Goal: Transaction & Acquisition: Purchase product/service

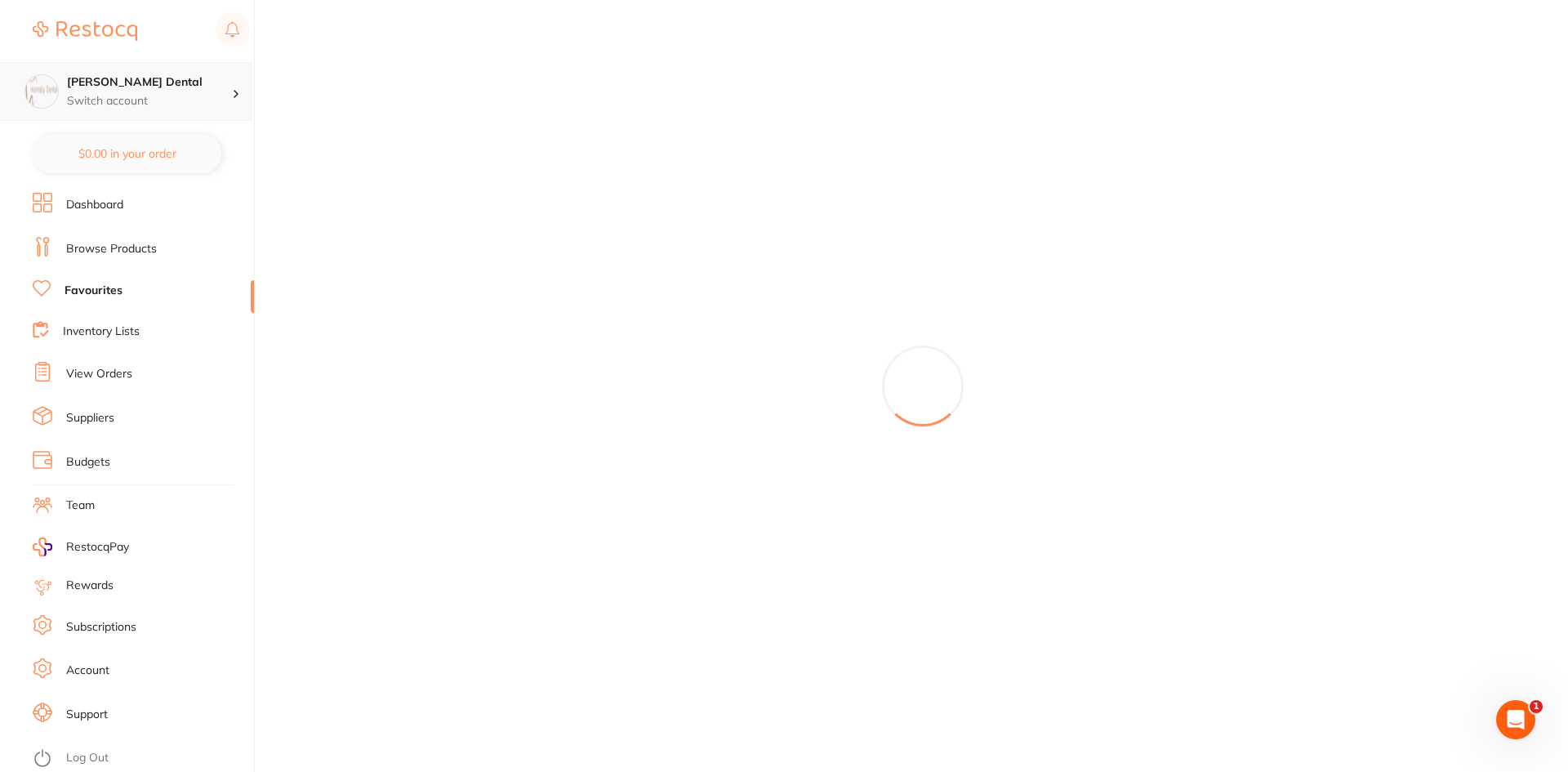
click at [130, 87] on h4 "[PERSON_NAME] Dental" at bounding box center [149, 83] width 165 height 16
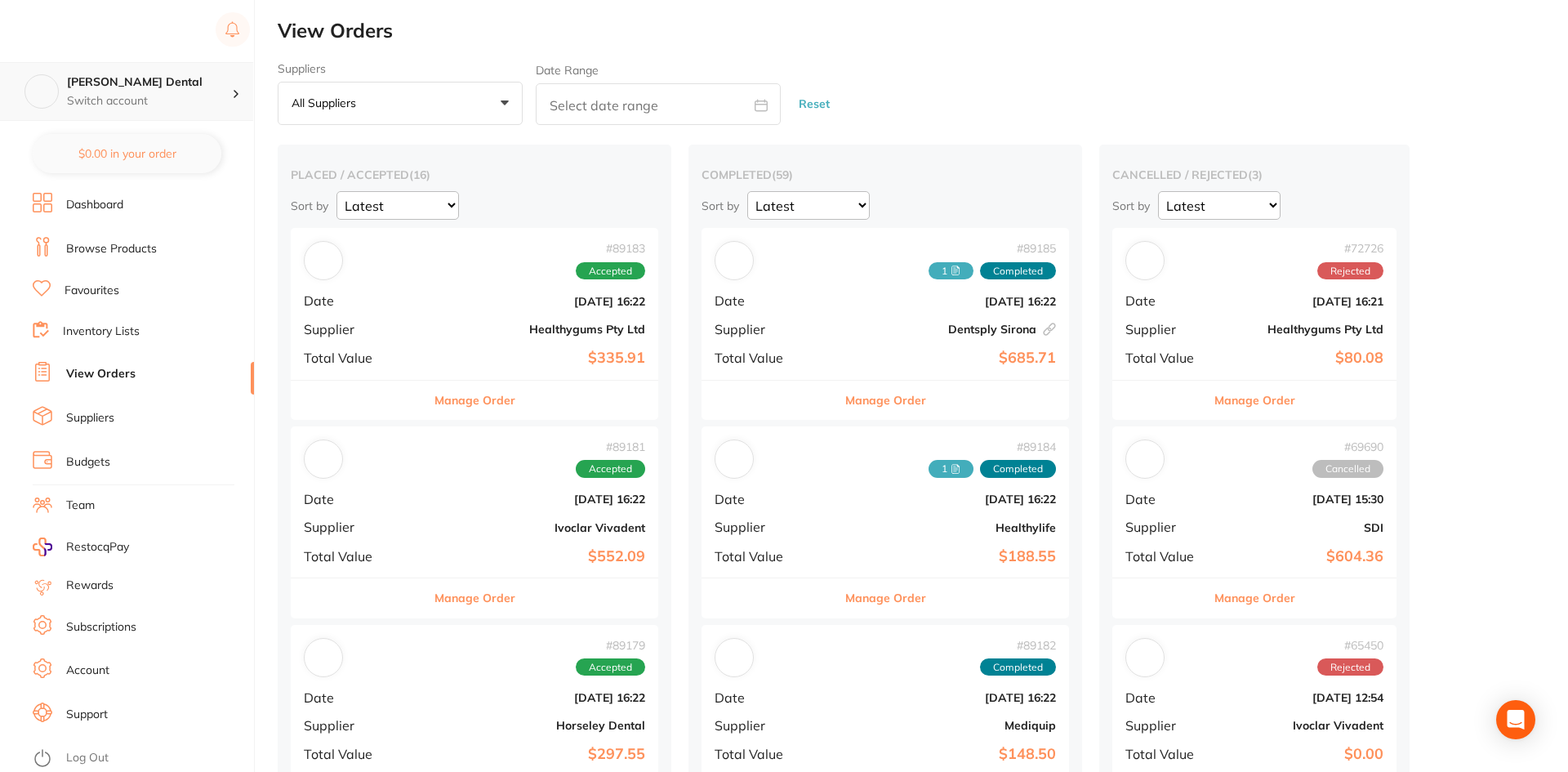
click at [111, 84] on h4 "[PERSON_NAME] Dental" at bounding box center [149, 83] width 165 height 16
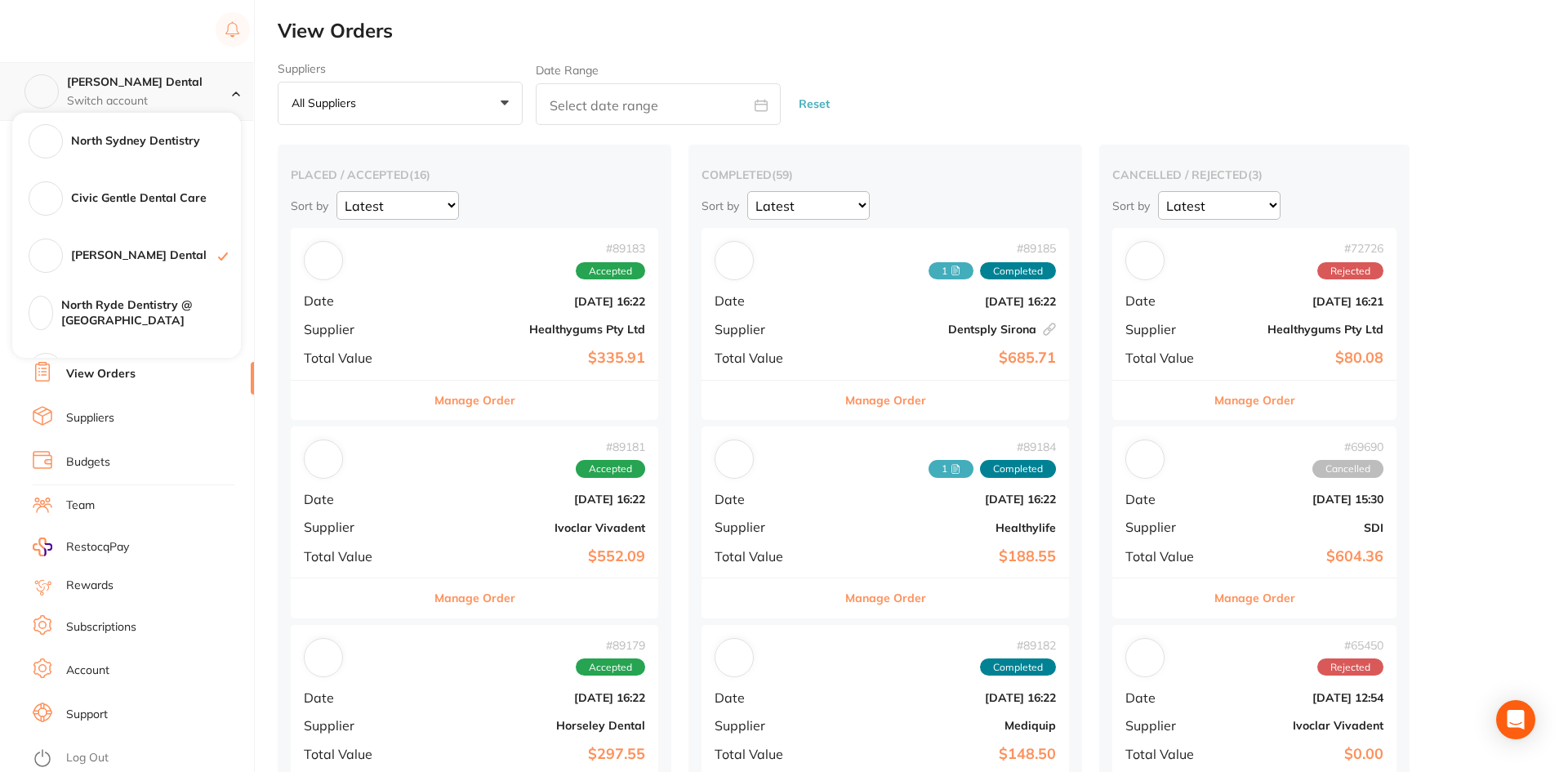
click at [208, 98] on p "Switch account" at bounding box center [149, 101] width 165 height 16
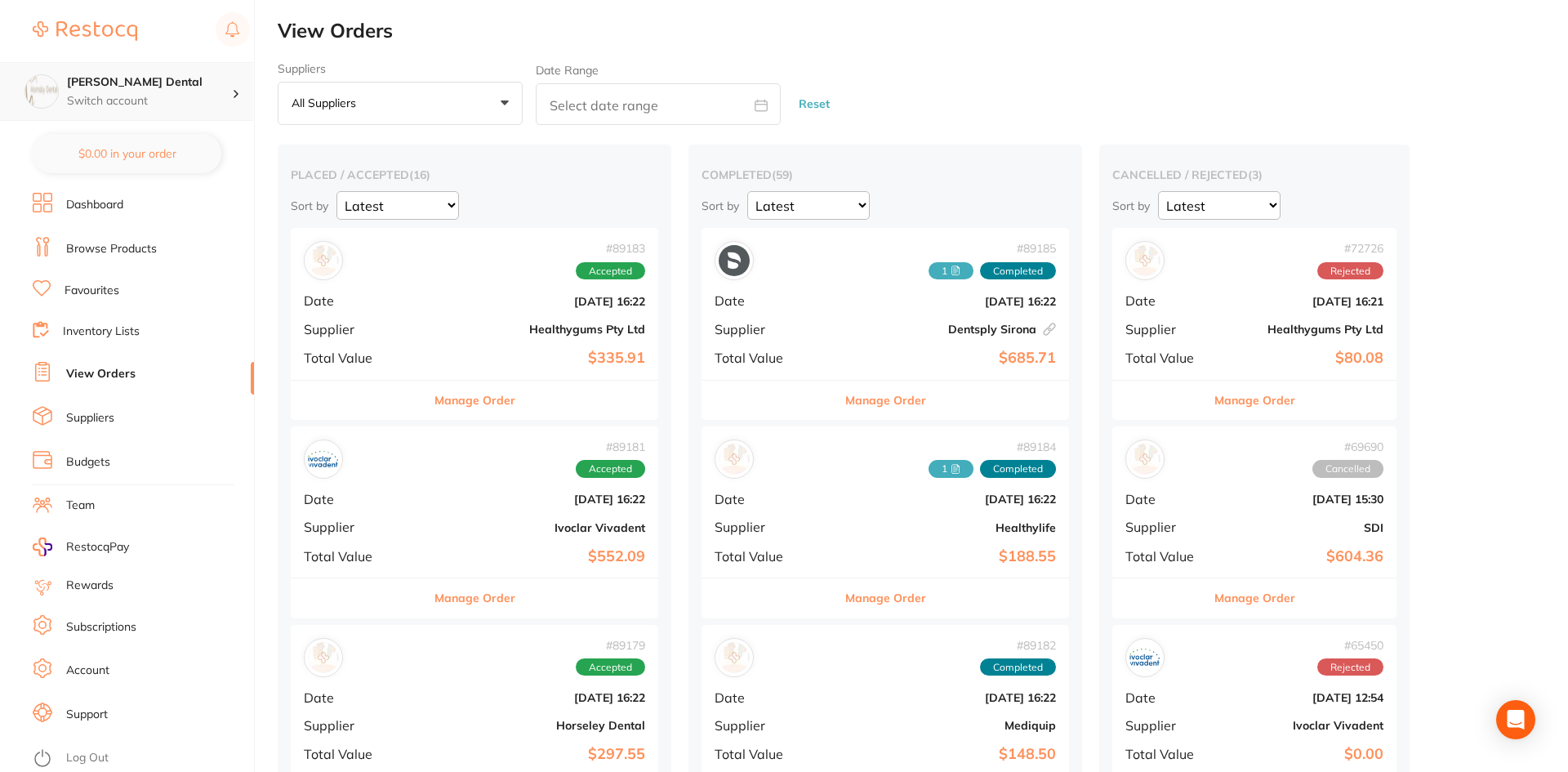
click at [211, 93] on p "Switch account" at bounding box center [149, 101] width 165 height 16
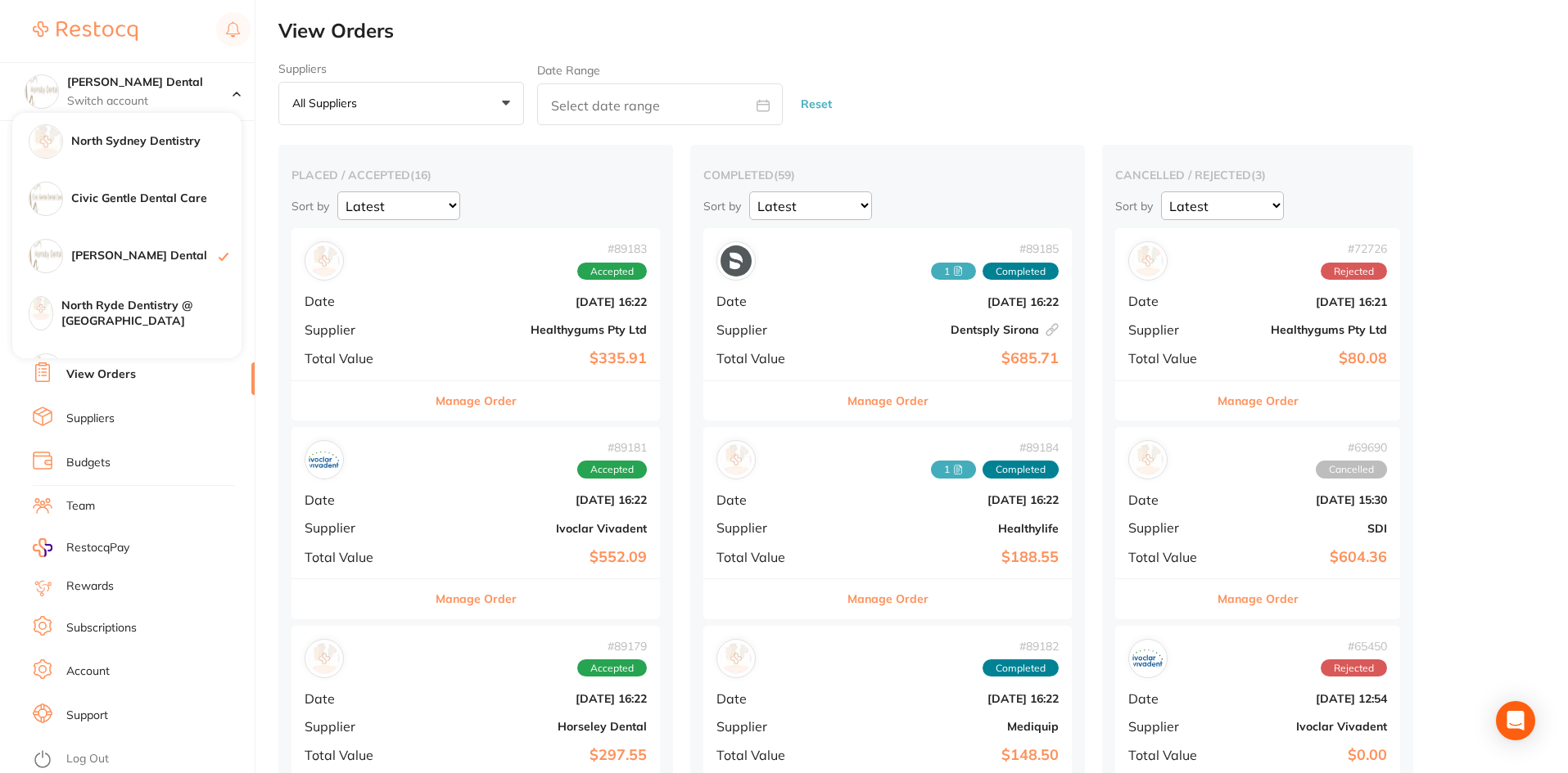
click at [153, 205] on h4 "Civic Gentle Dental Care" at bounding box center [156, 198] width 170 height 16
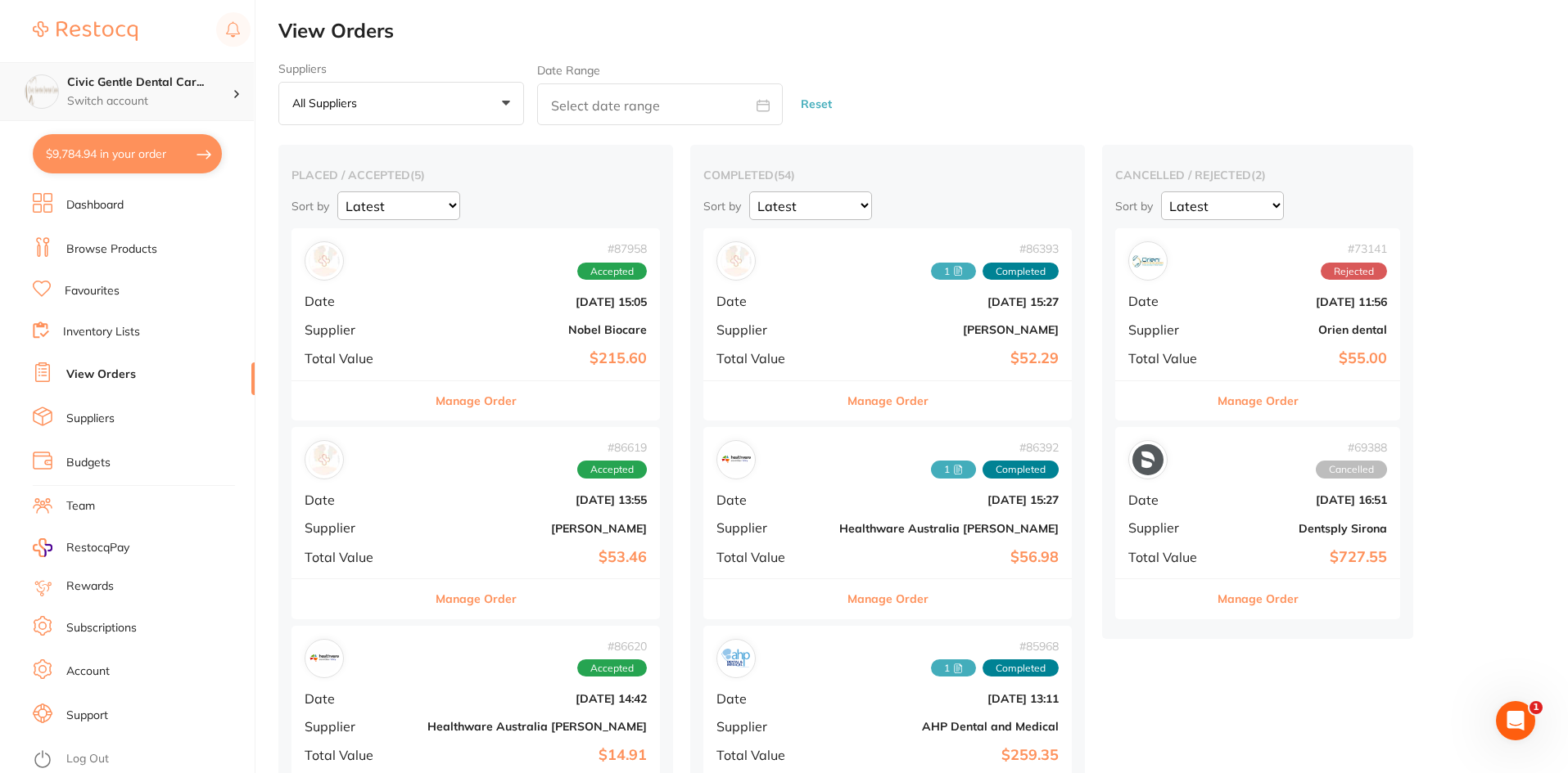
click at [158, 106] on p "Switch account" at bounding box center [150, 101] width 166 height 16
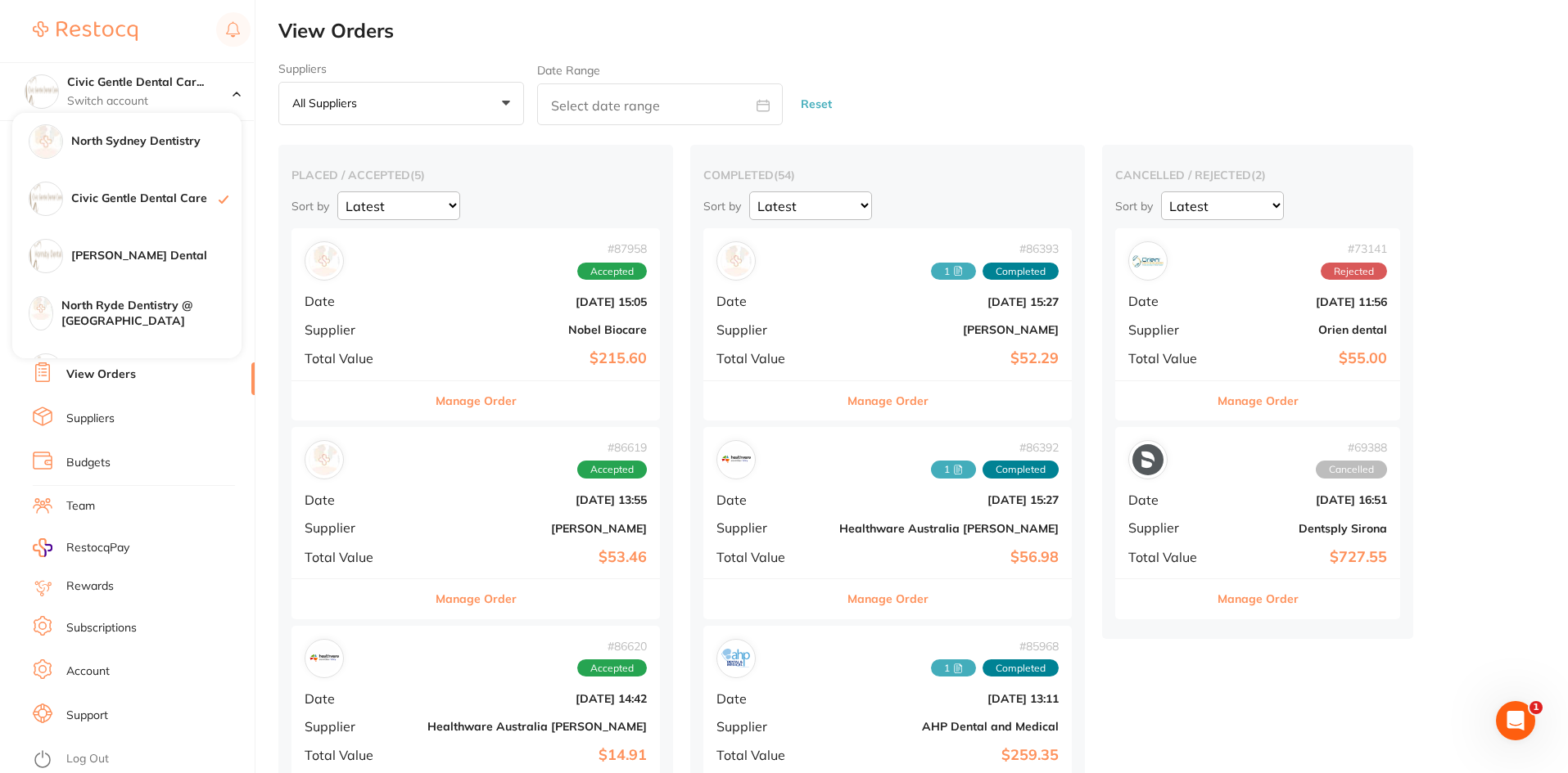
click at [191, 448] on ul "Dashboard Browse Products Favourites Inventory Lists View Orders Suppliers Budg…" at bounding box center [143, 483] width 222 height 580
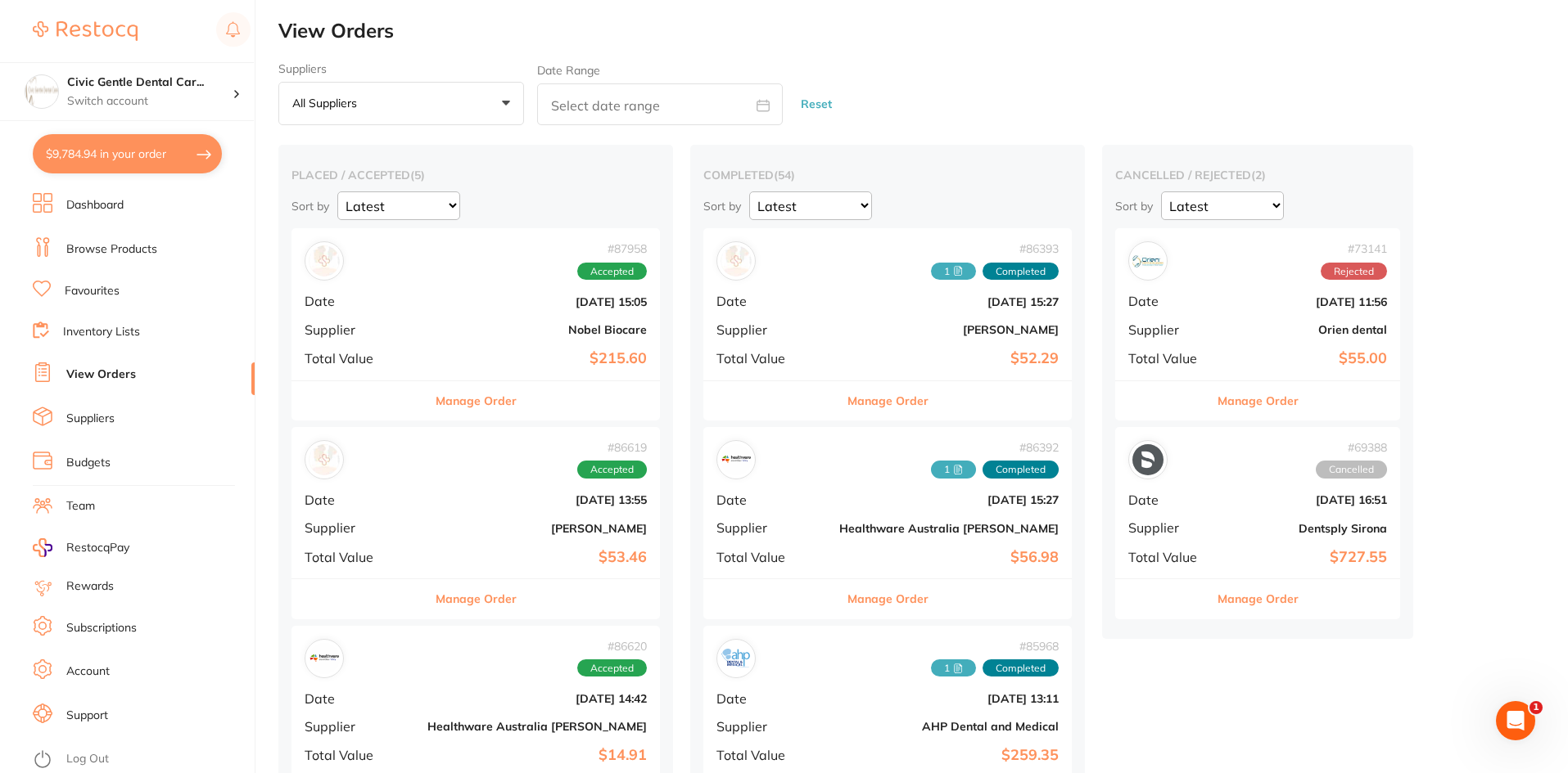
click at [123, 158] on section "Civic Gentle Dental Car... Switch account North Sydney Dentistry Civic Gentle D…" at bounding box center [127, 386] width 255 height 773
click at [117, 161] on button "$9,784.94 in your order" at bounding box center [127, 154] width 189 height 39
checkbox input "true"
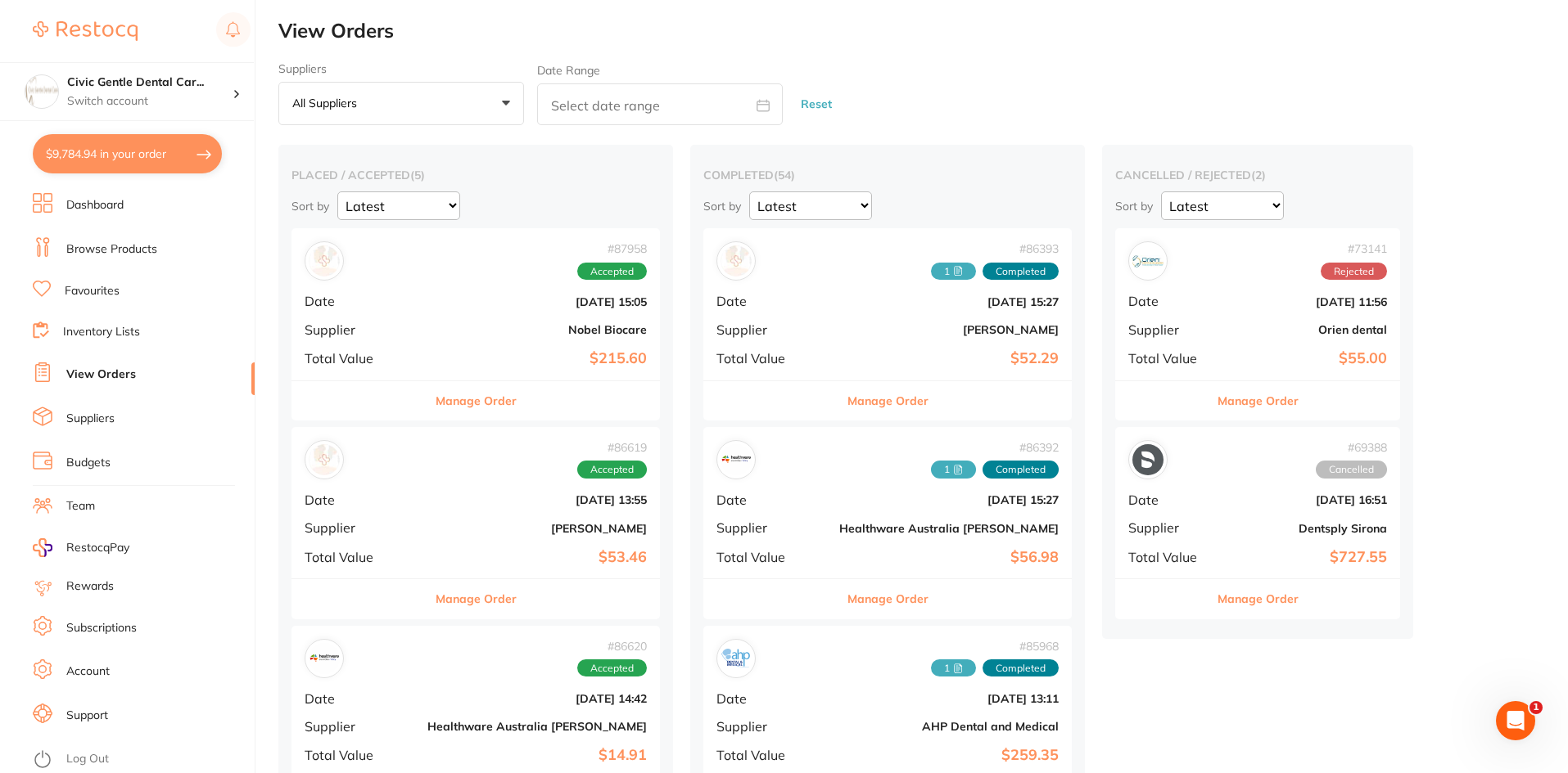
checkbox input "true"
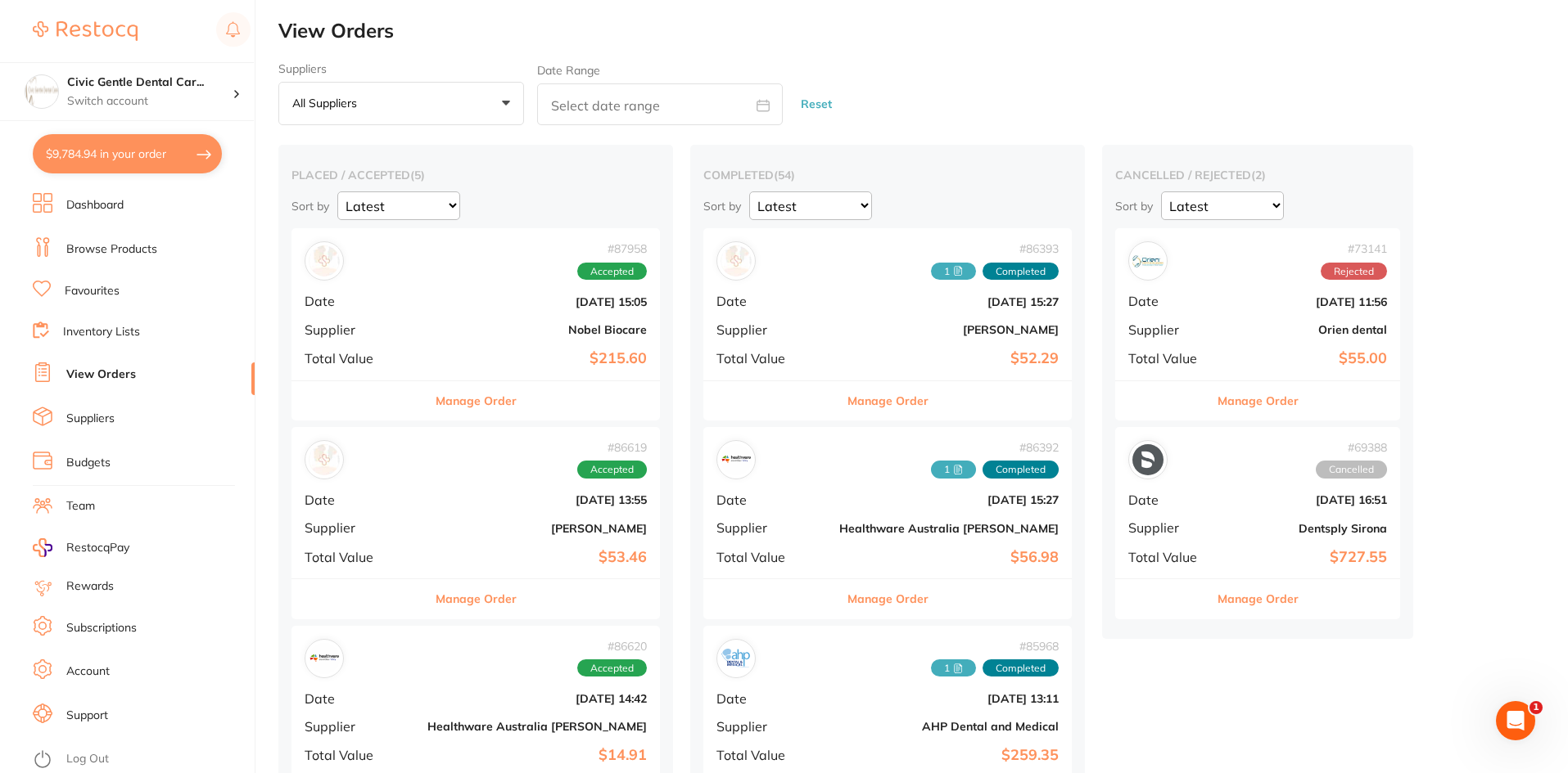
checkbox input "true"
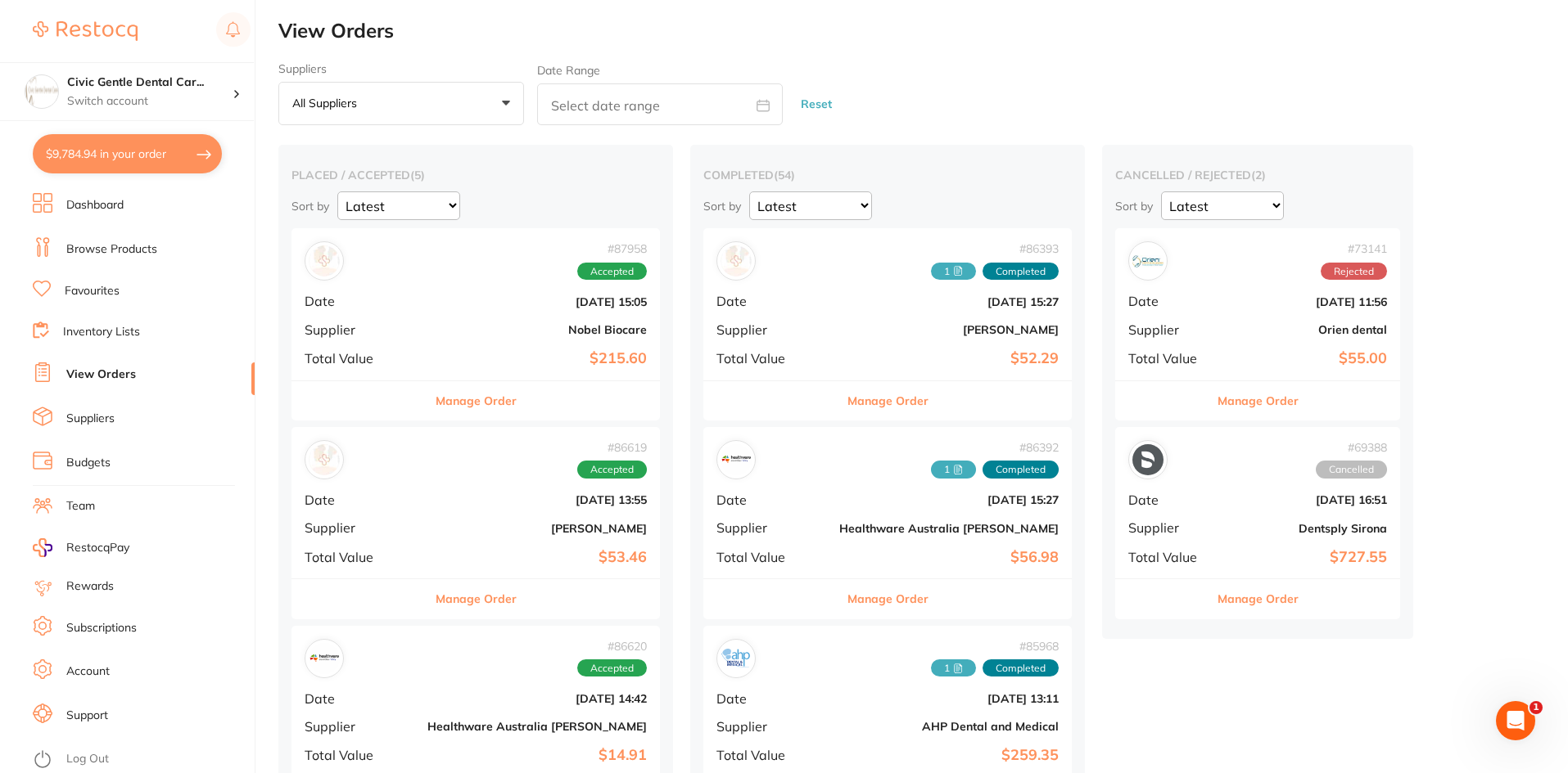
checkbox input "true"
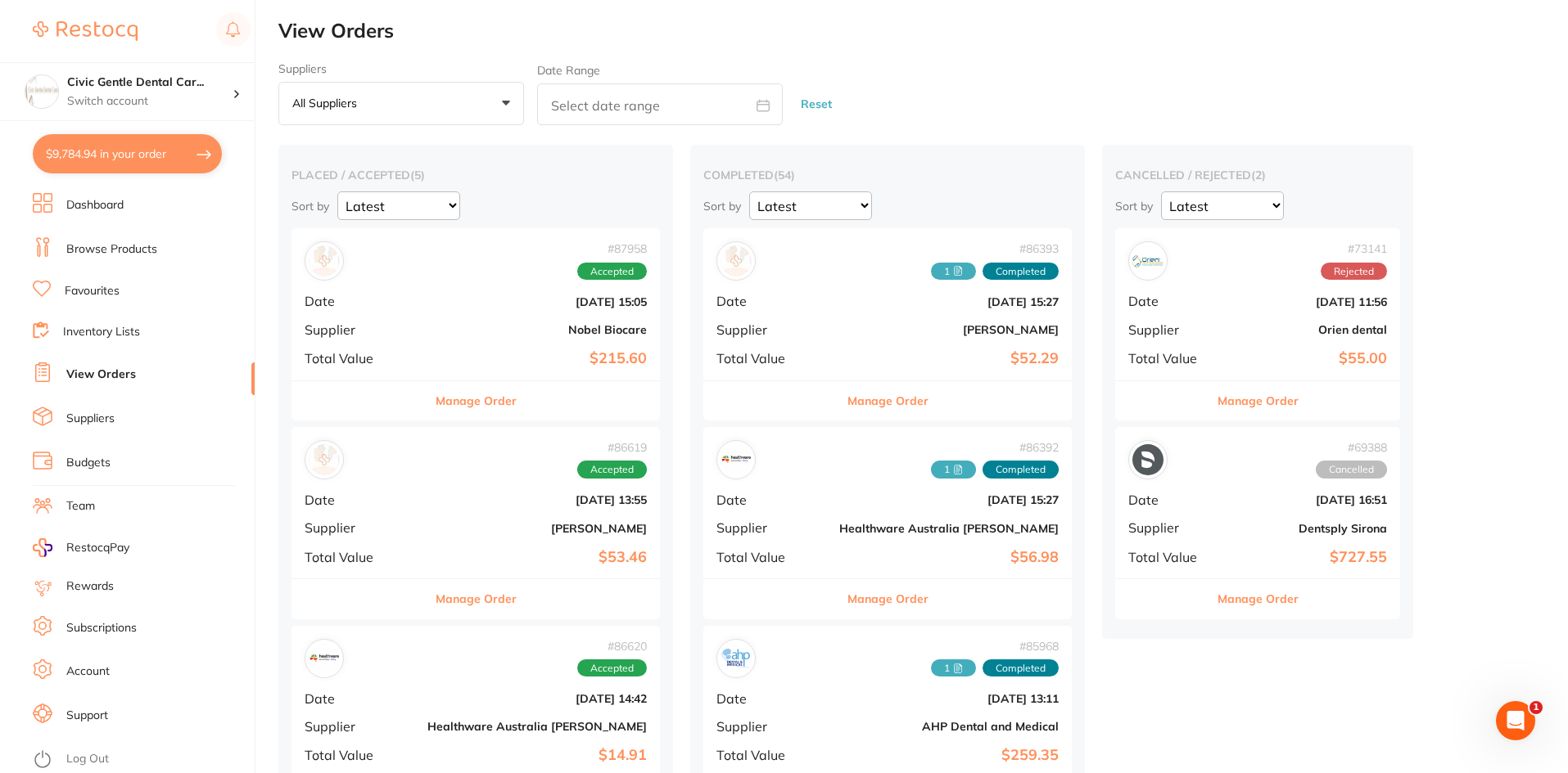
checkbox input "true"
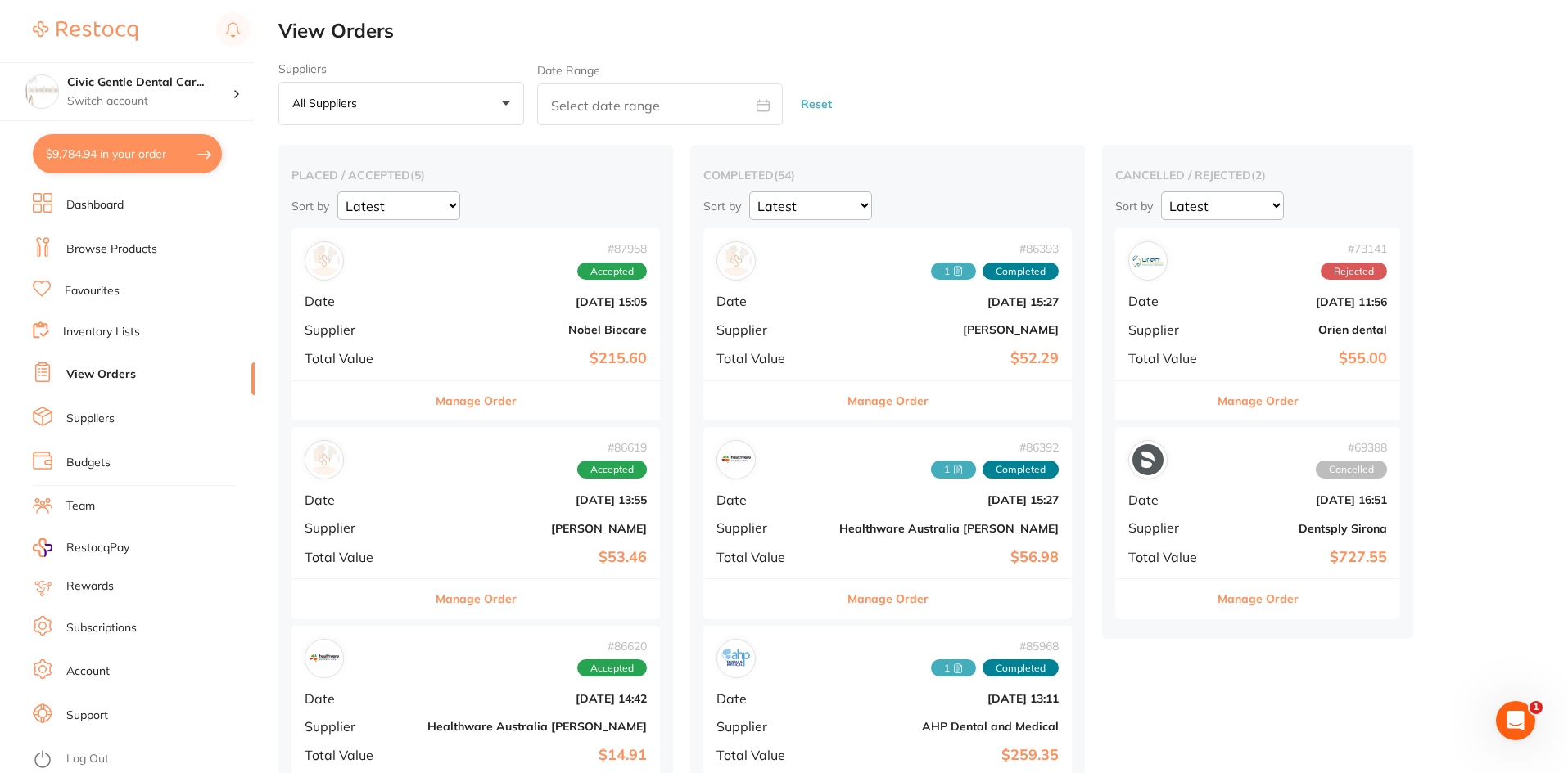
checkbox input "true"
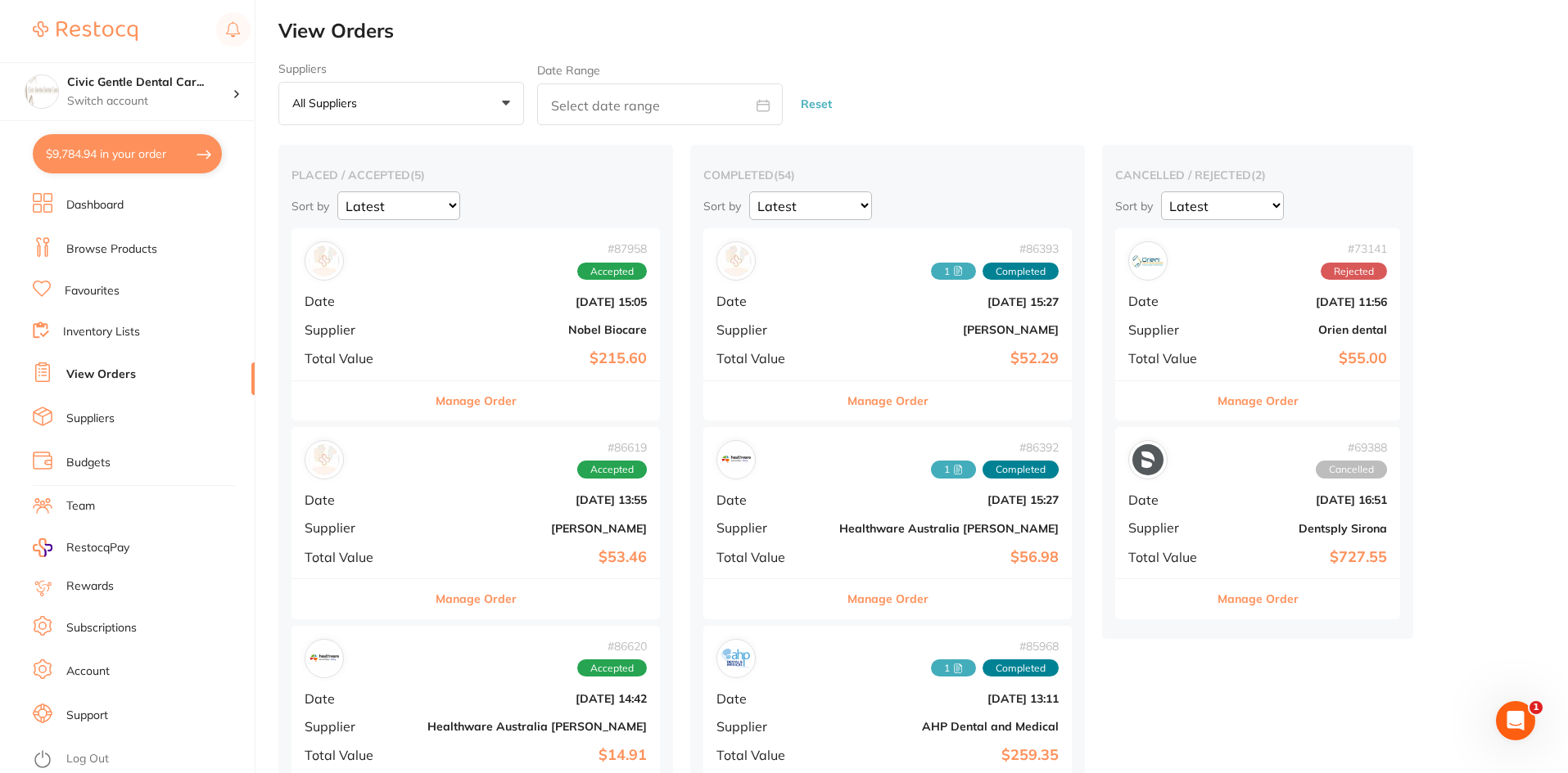
checkbox input "true"
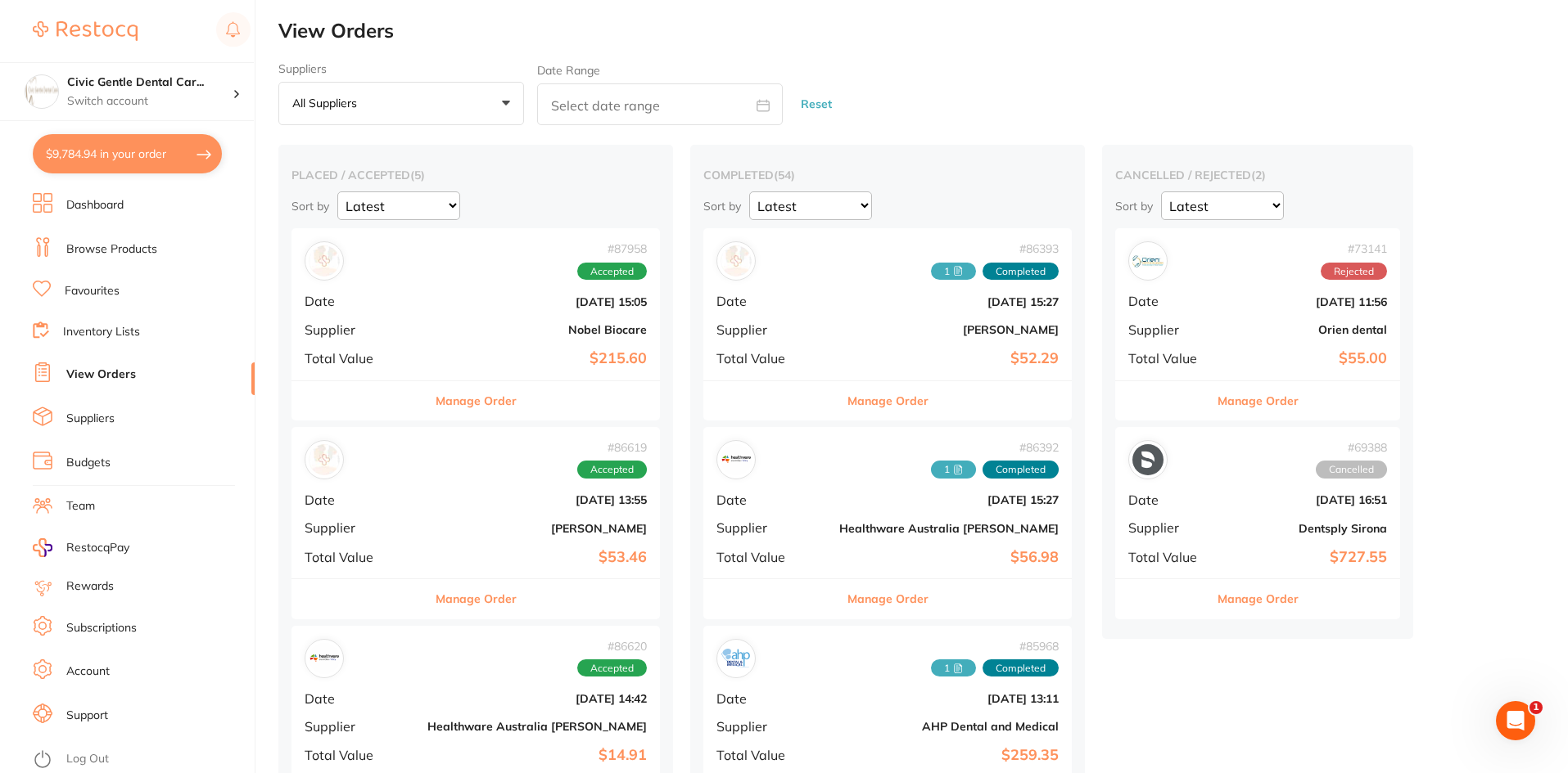
checkbox input "true"
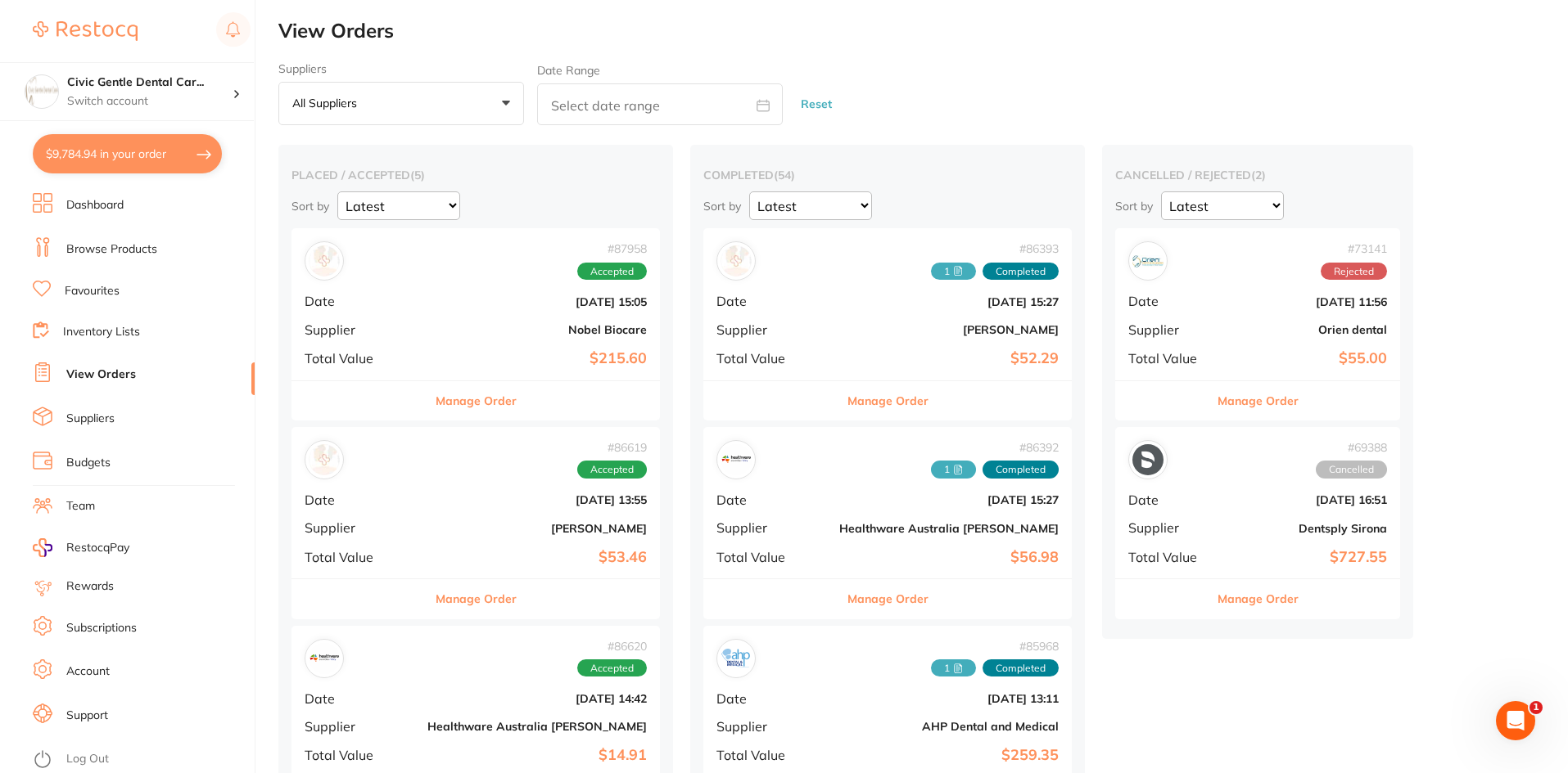
checkbox input "true"
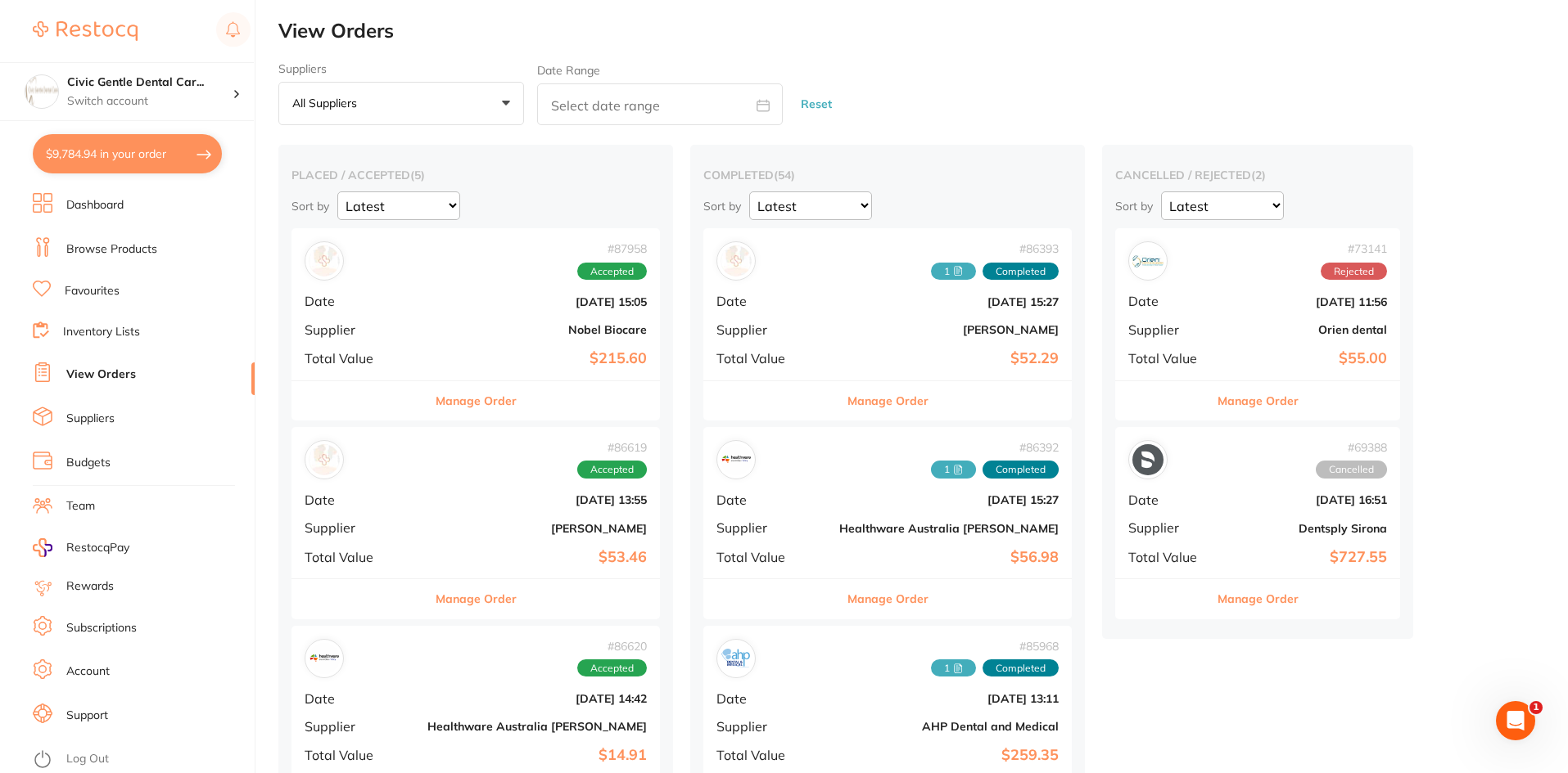
checkbox input "true"
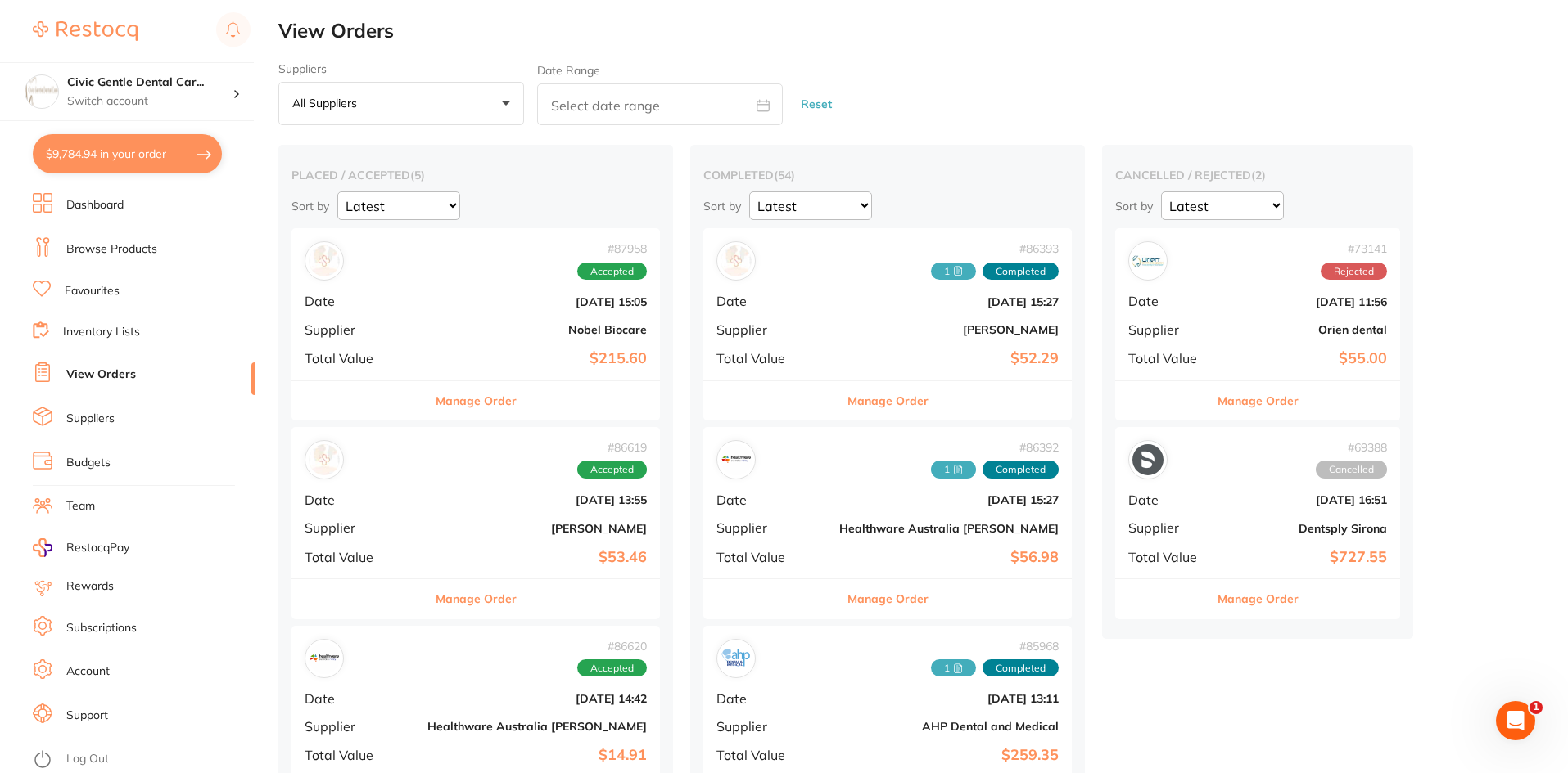
checkbox input "true"
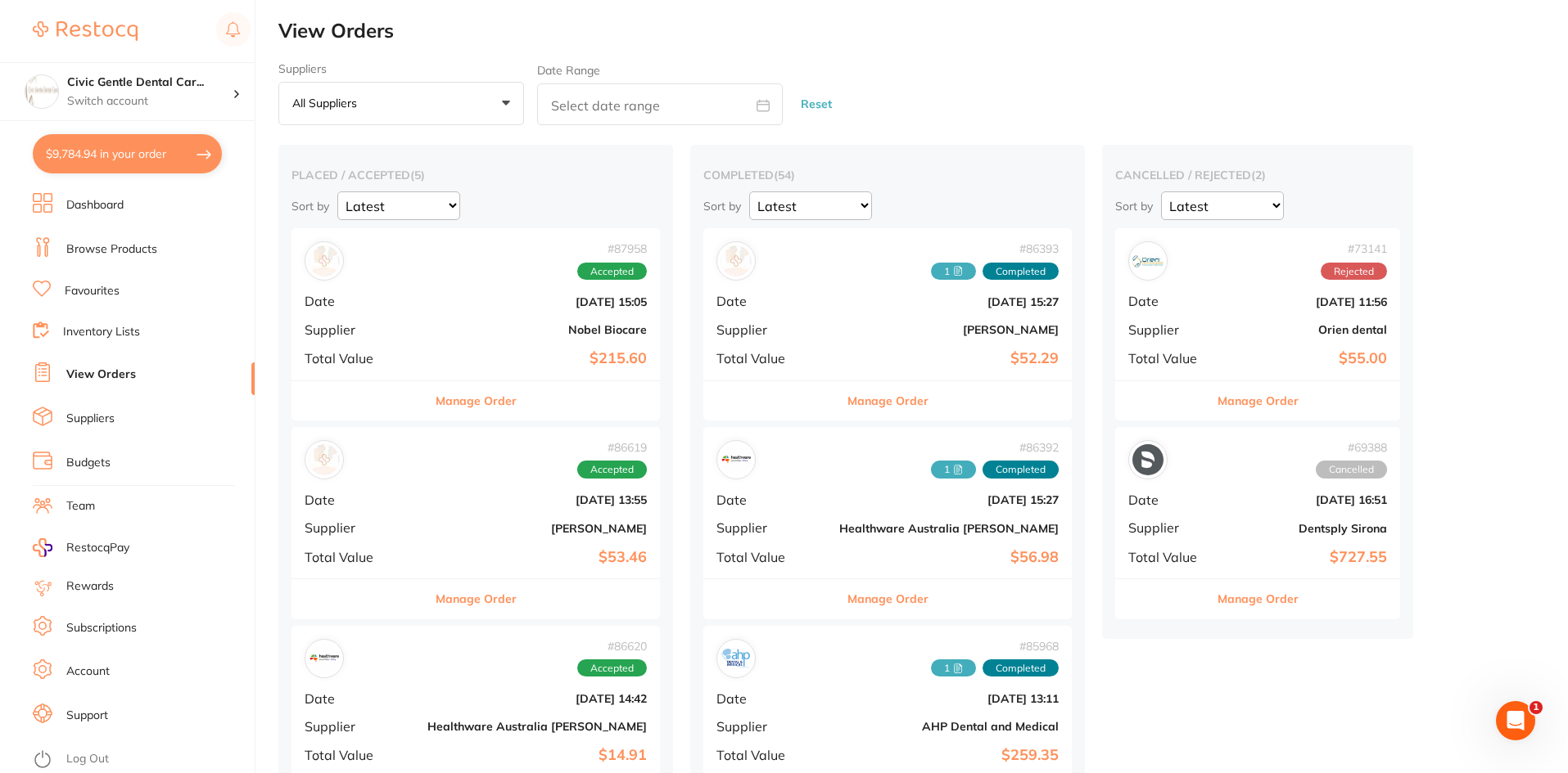
checkbox input "true"
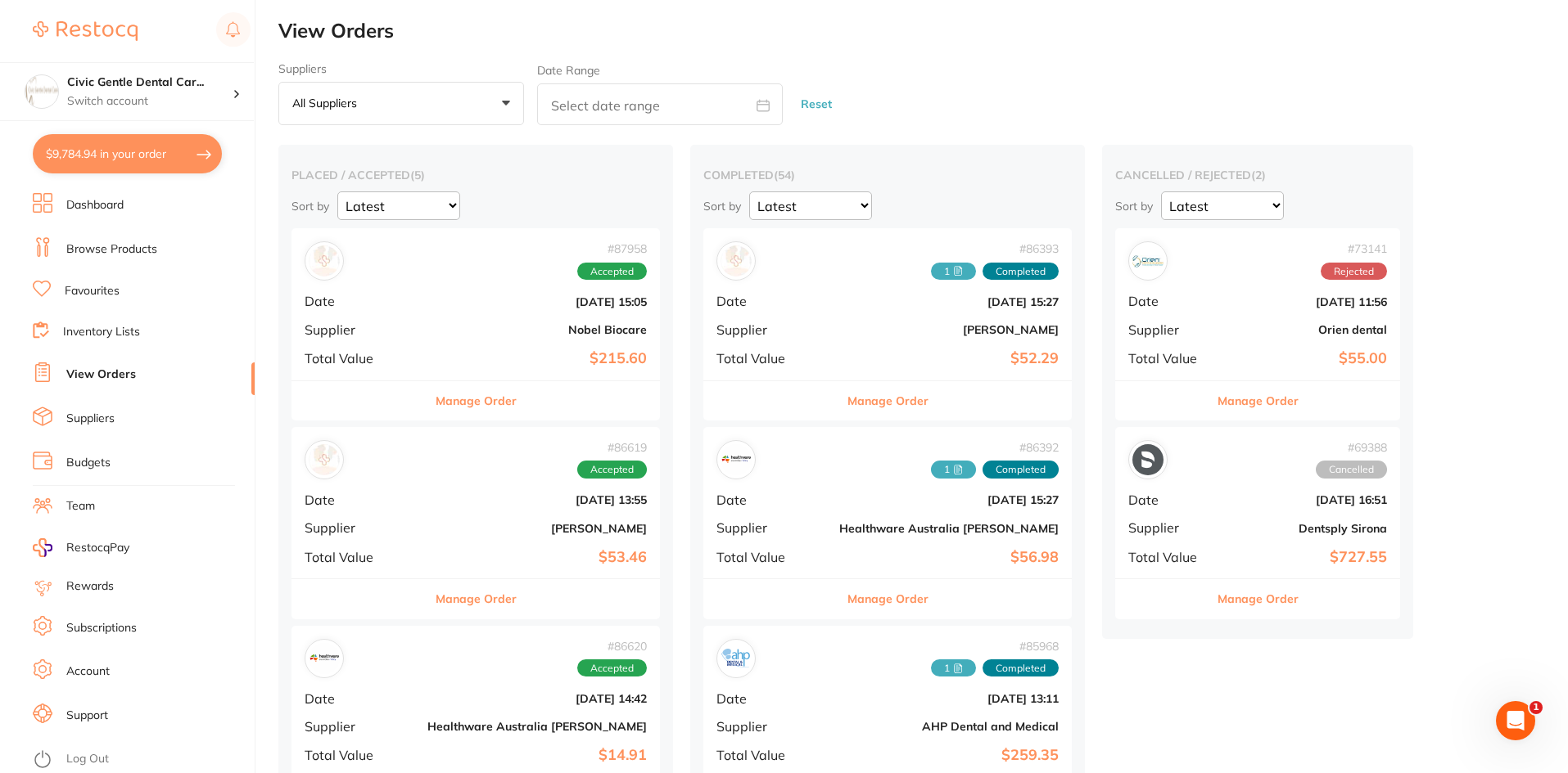
checkbox input "true"
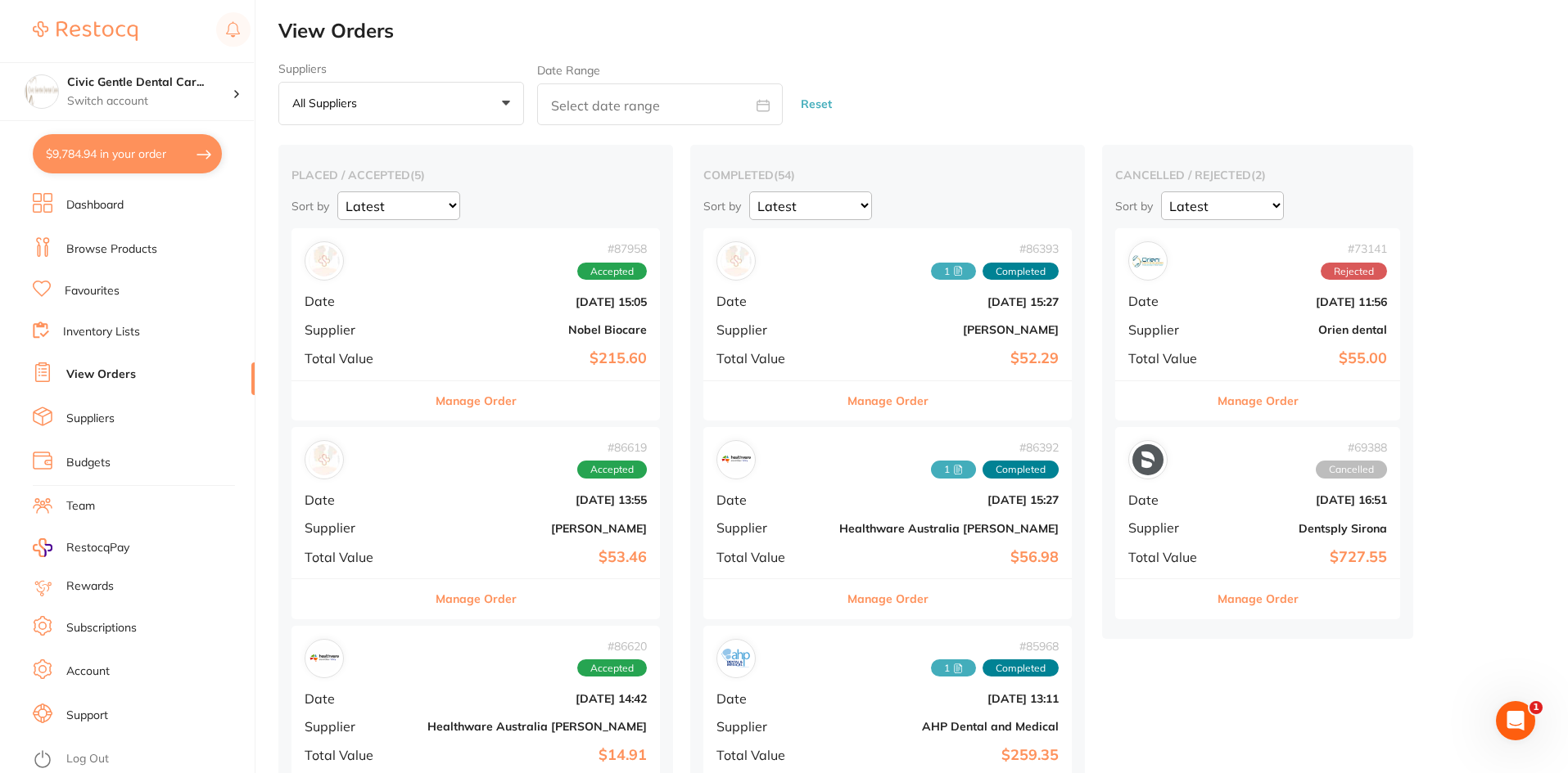
checkbox input "true"
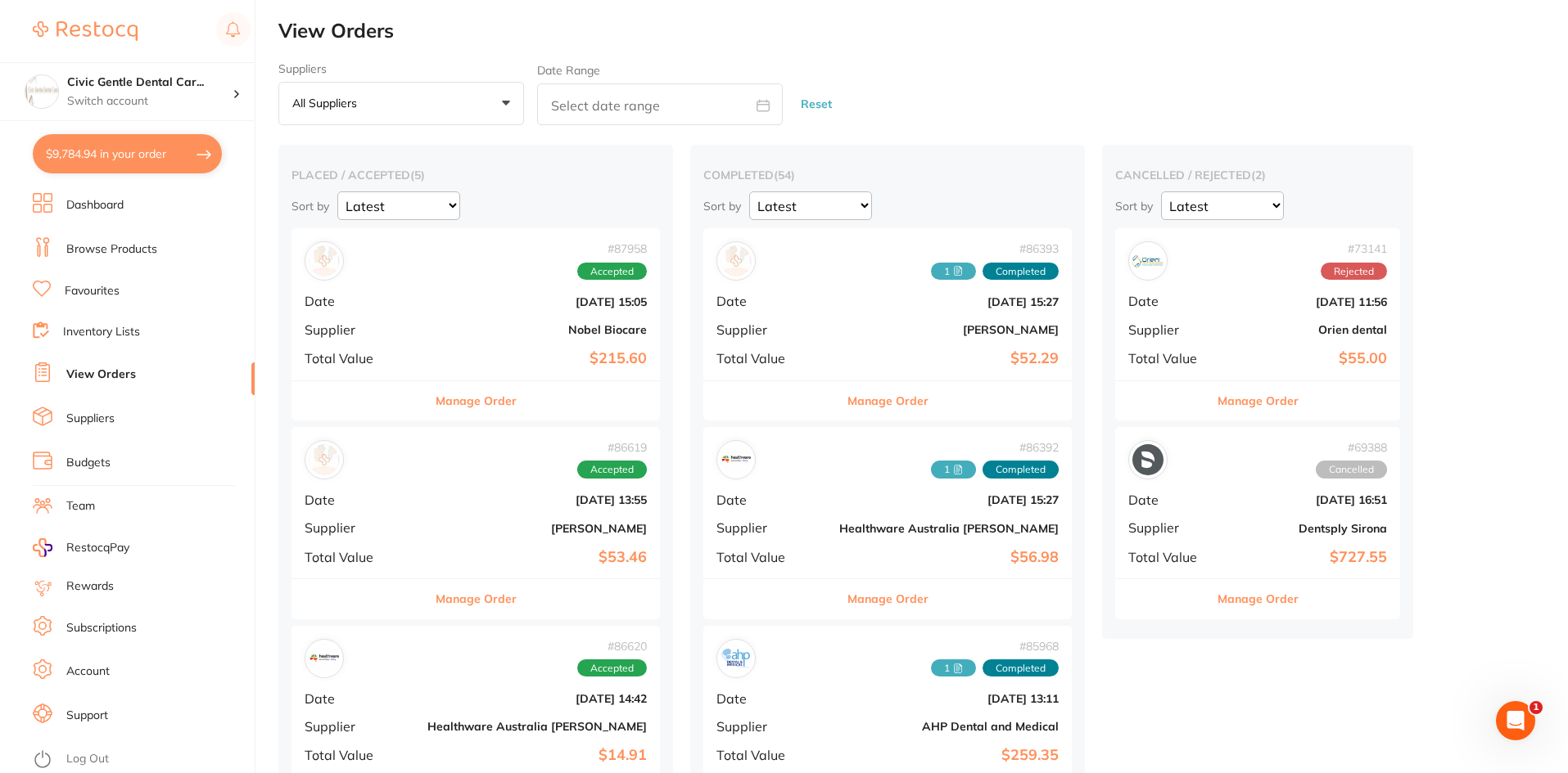
checkbox input "true"
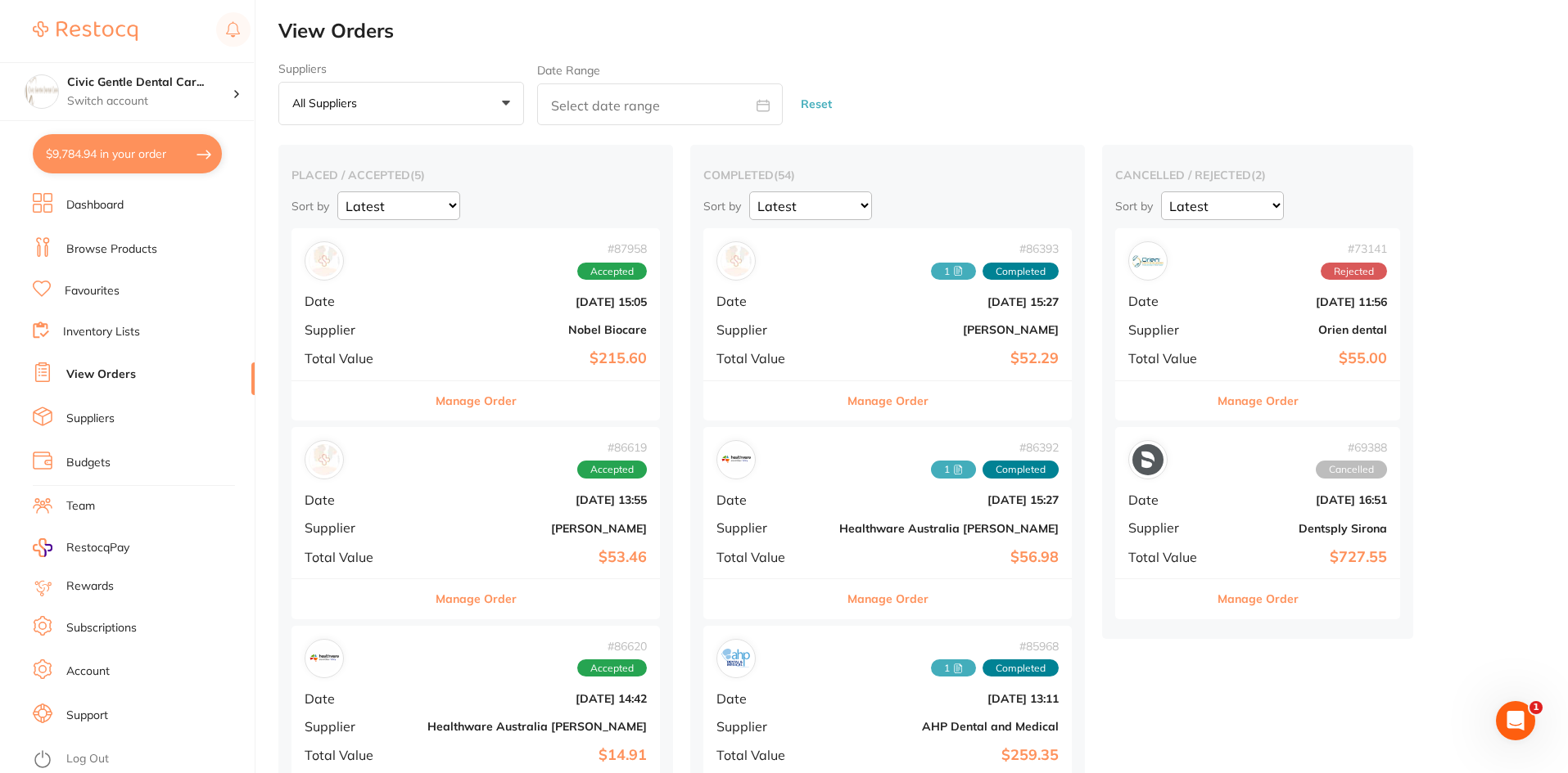
checkbox input "true"
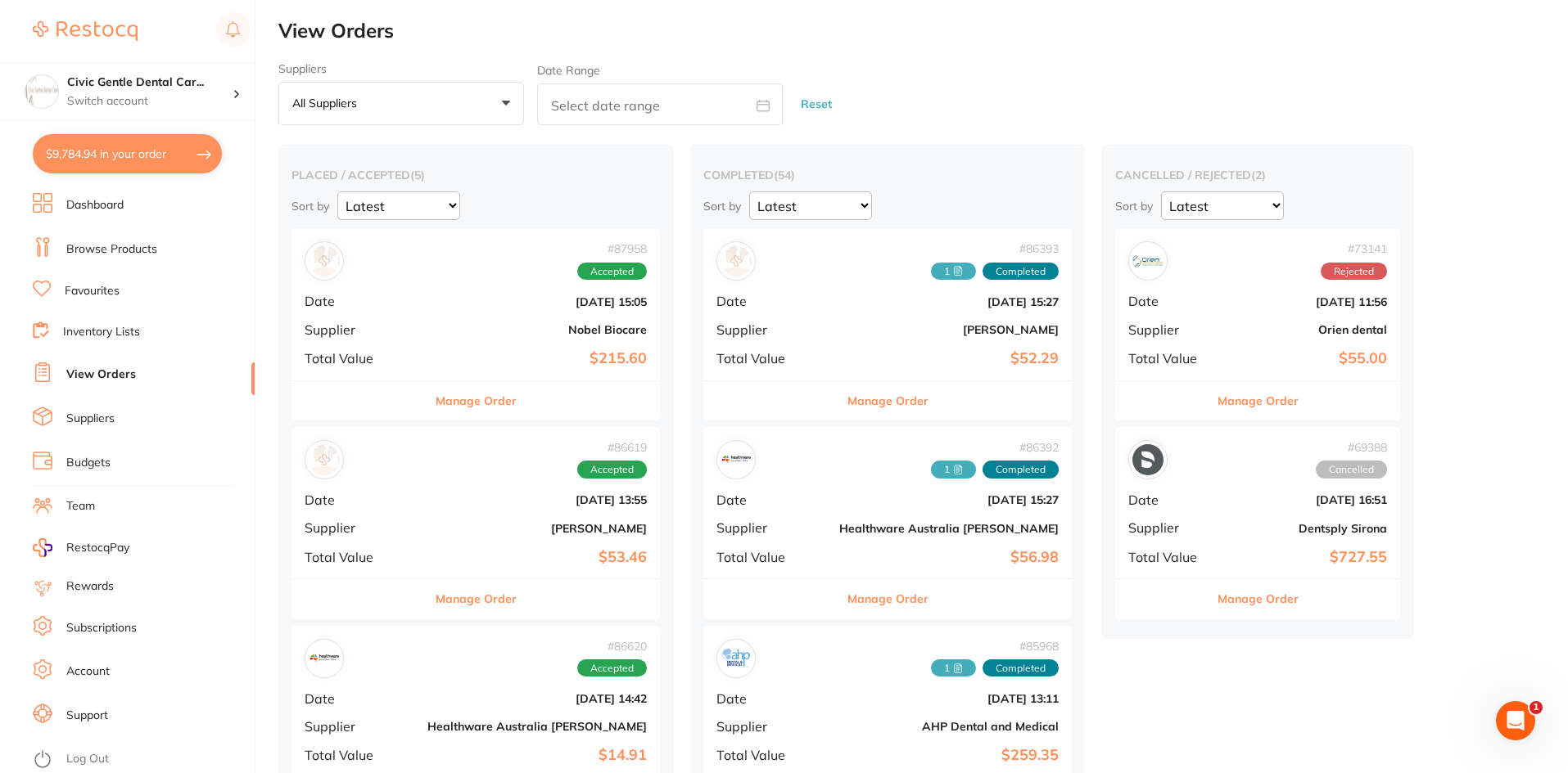
checkbox input "true"
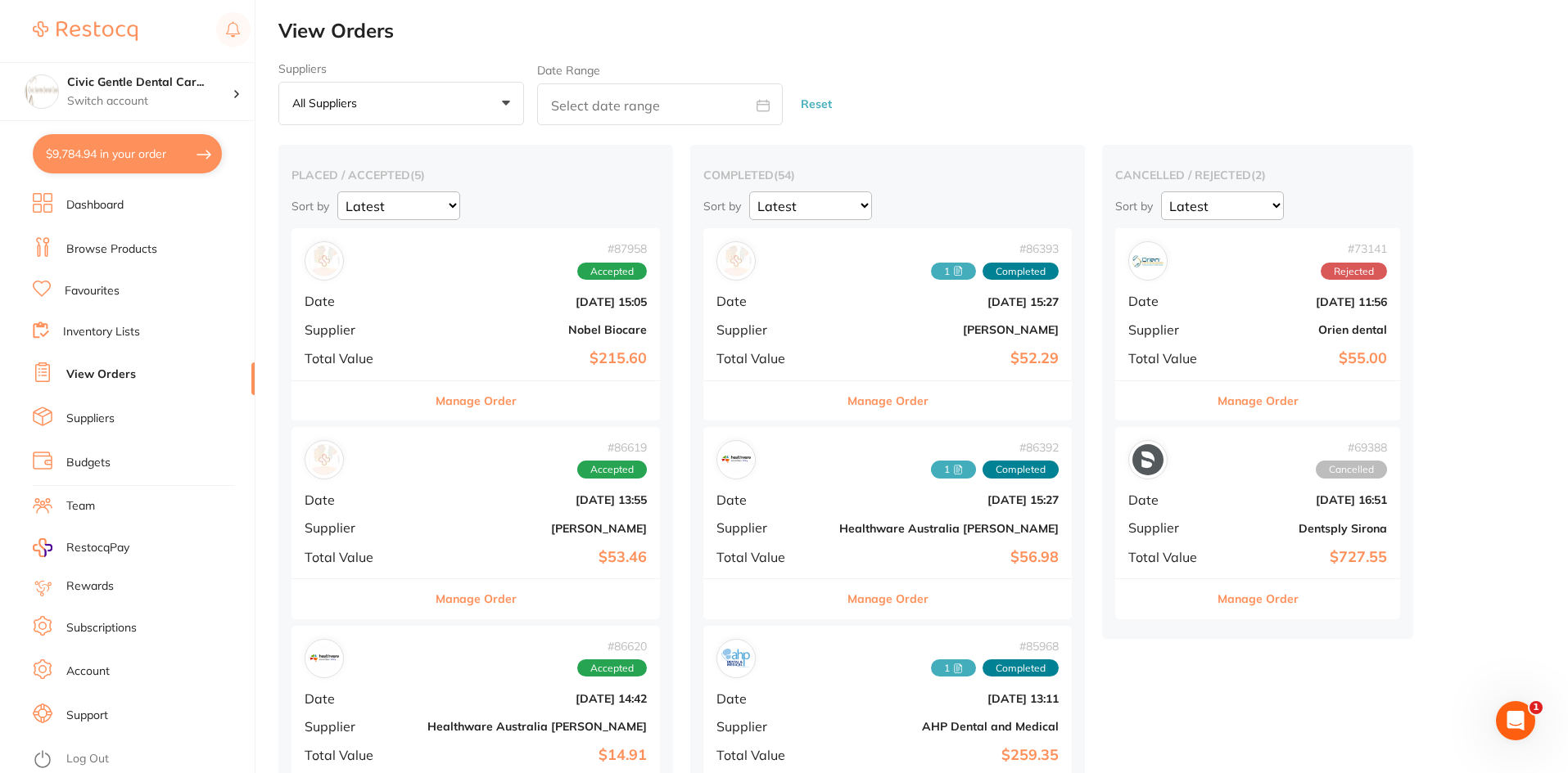
checkbox input "true"
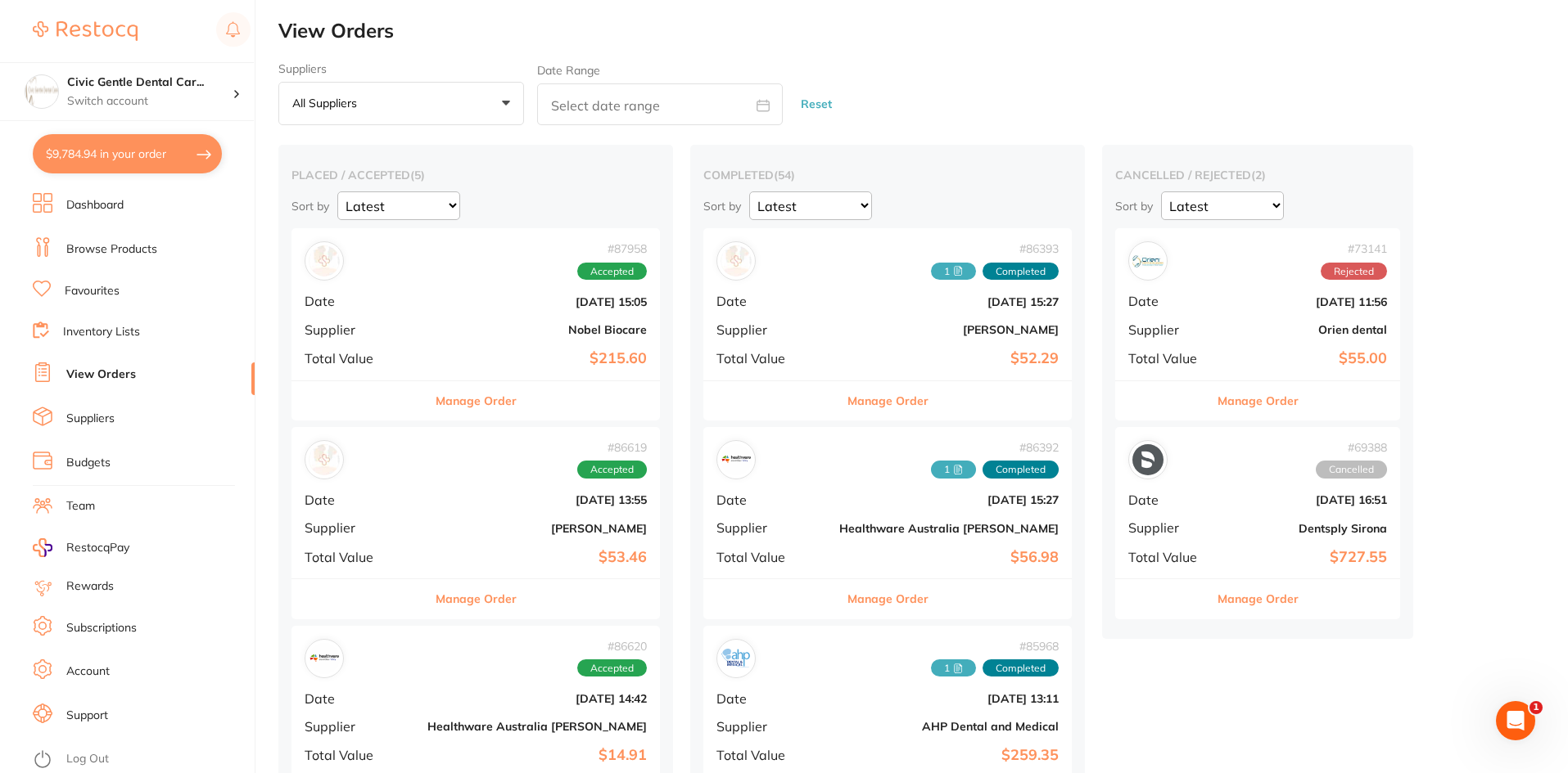
checkbox input "true"
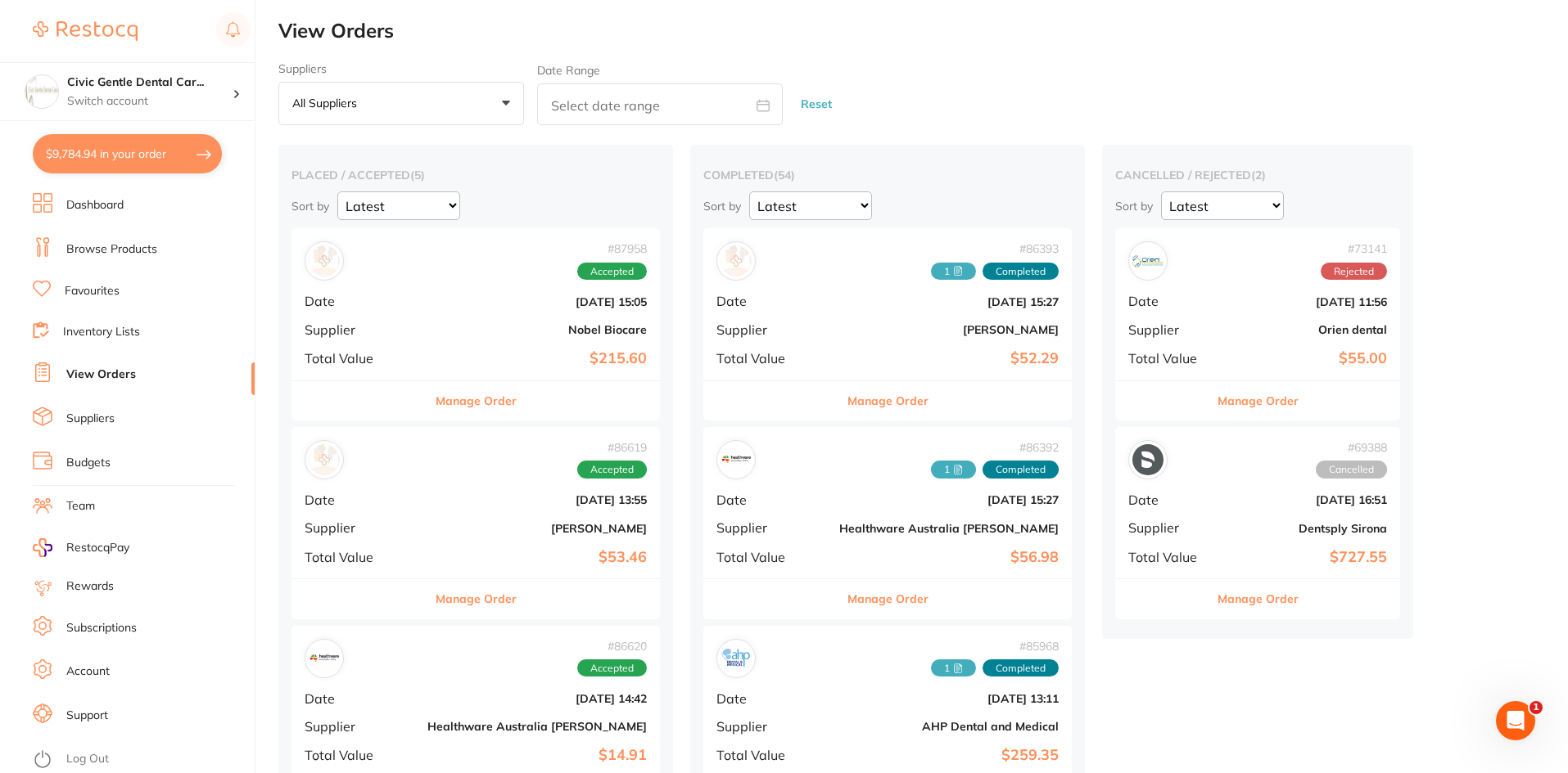
checkbox input "true"
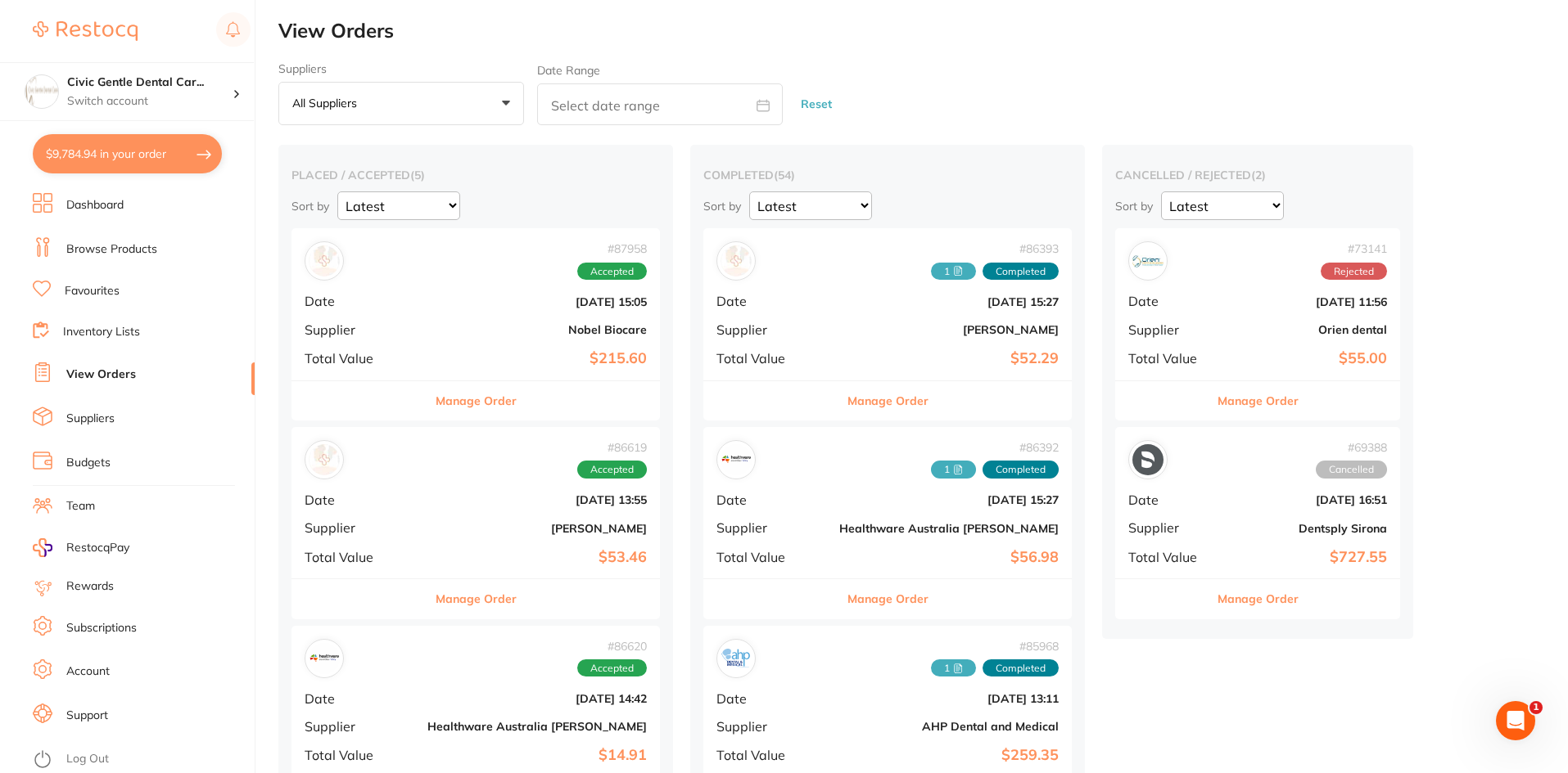
checkbox input "true"
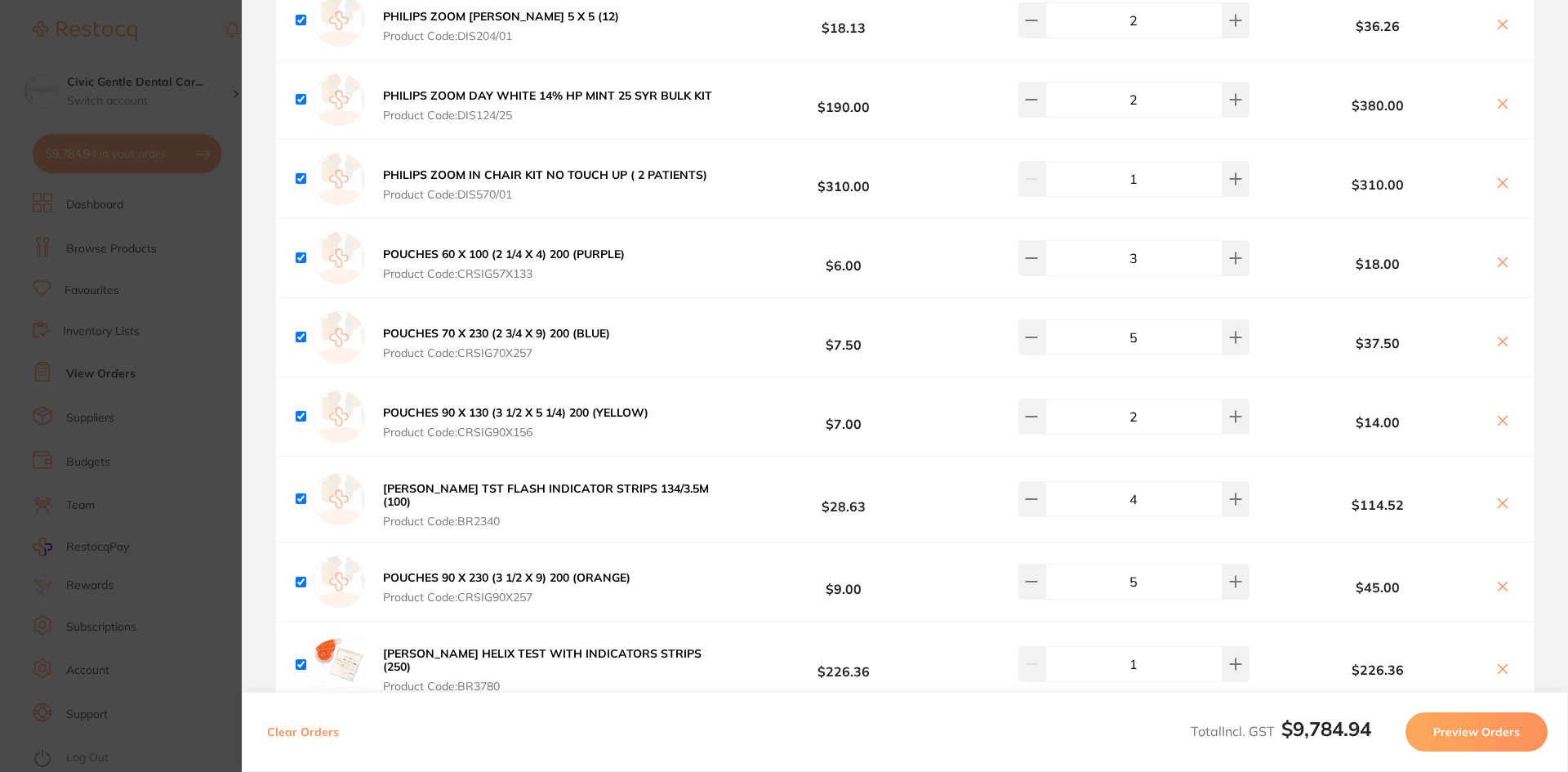
scroll to position [6946, 0]
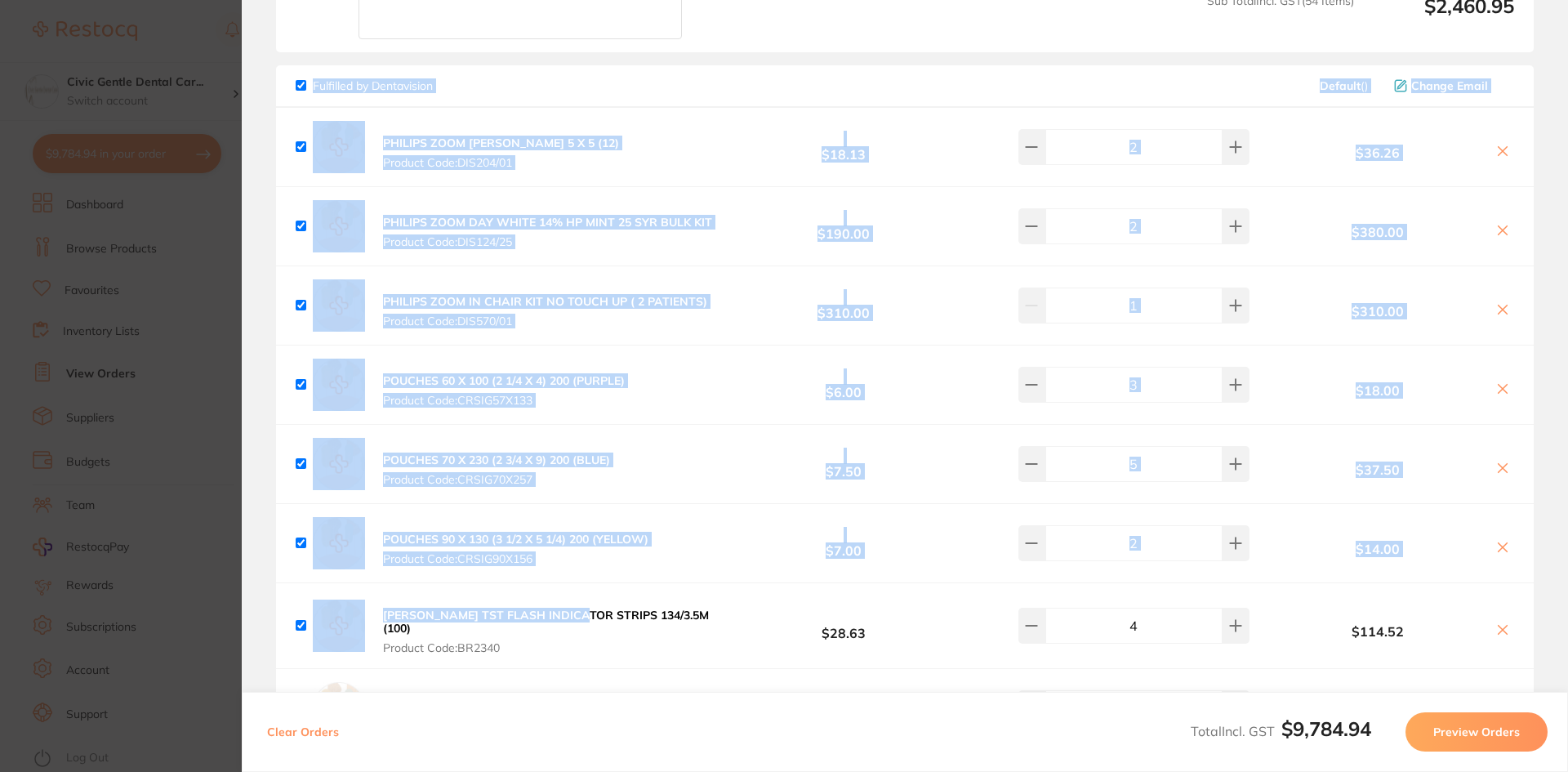
drag, startPoint x: 255, startPoint y: 96, endPoint x: 622, endPoint y: 454, distance: 512.7
click at [593, 616] on section "Review Orders Your orders are being processed and we will notify you once we ha…" at bounding box center [905, 386] width 1326 height 772
click at [649, 92] on div "Fulfilled by Dentavision Default ( ) Change Email" at bounding box center [905, 87] width 1258 height 43
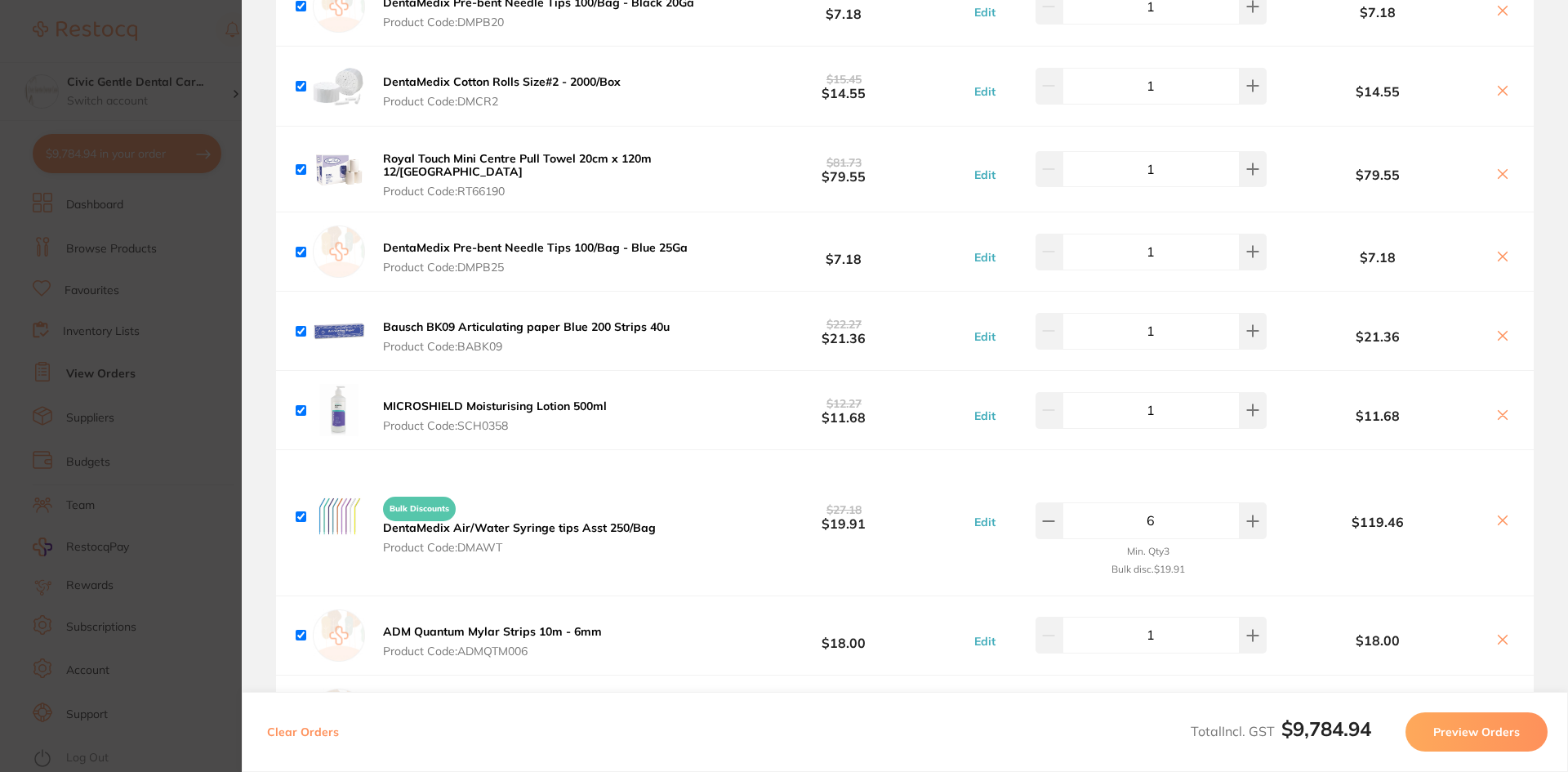
scroll to position [2288, 0]
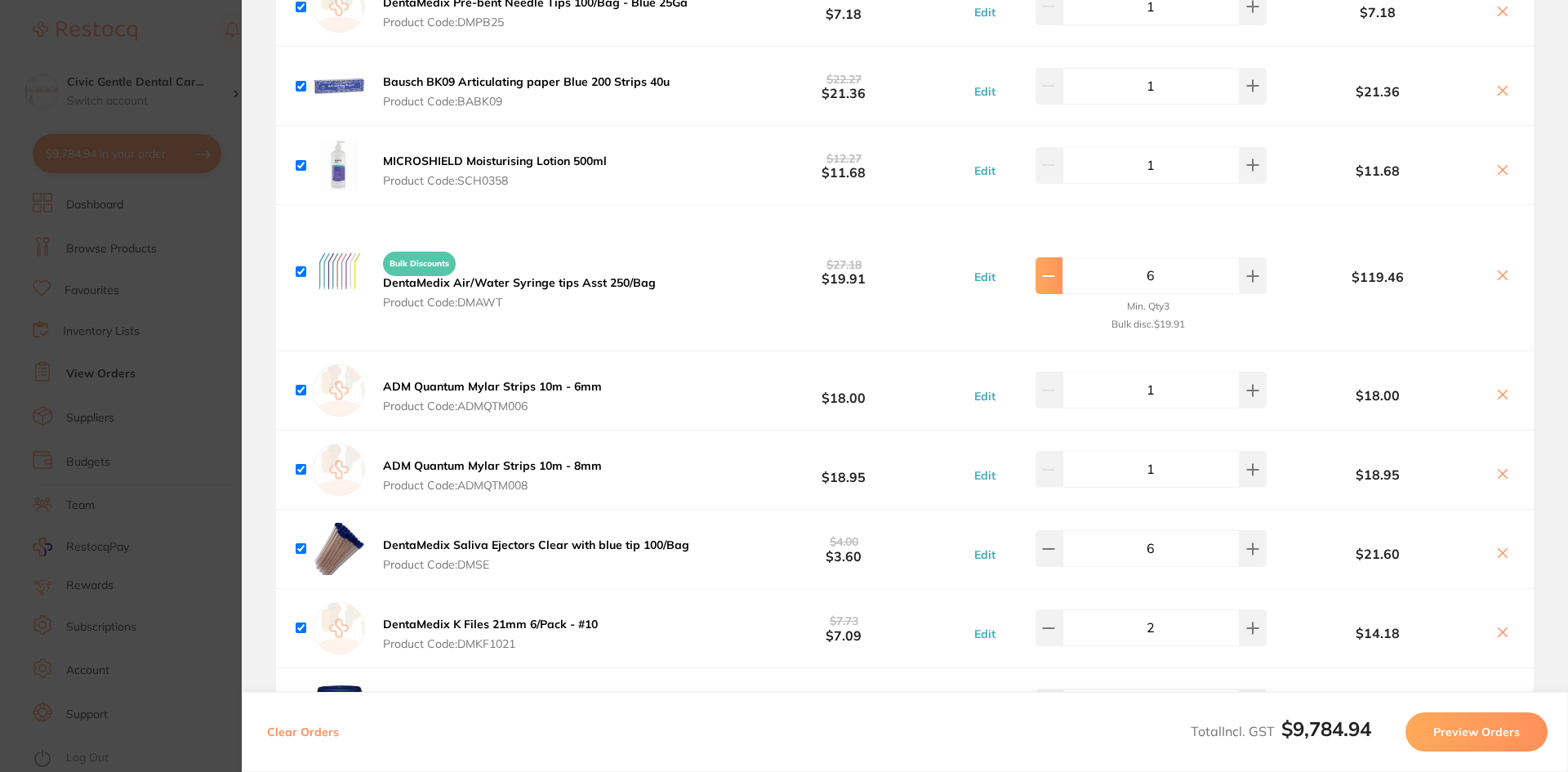
type input "4"
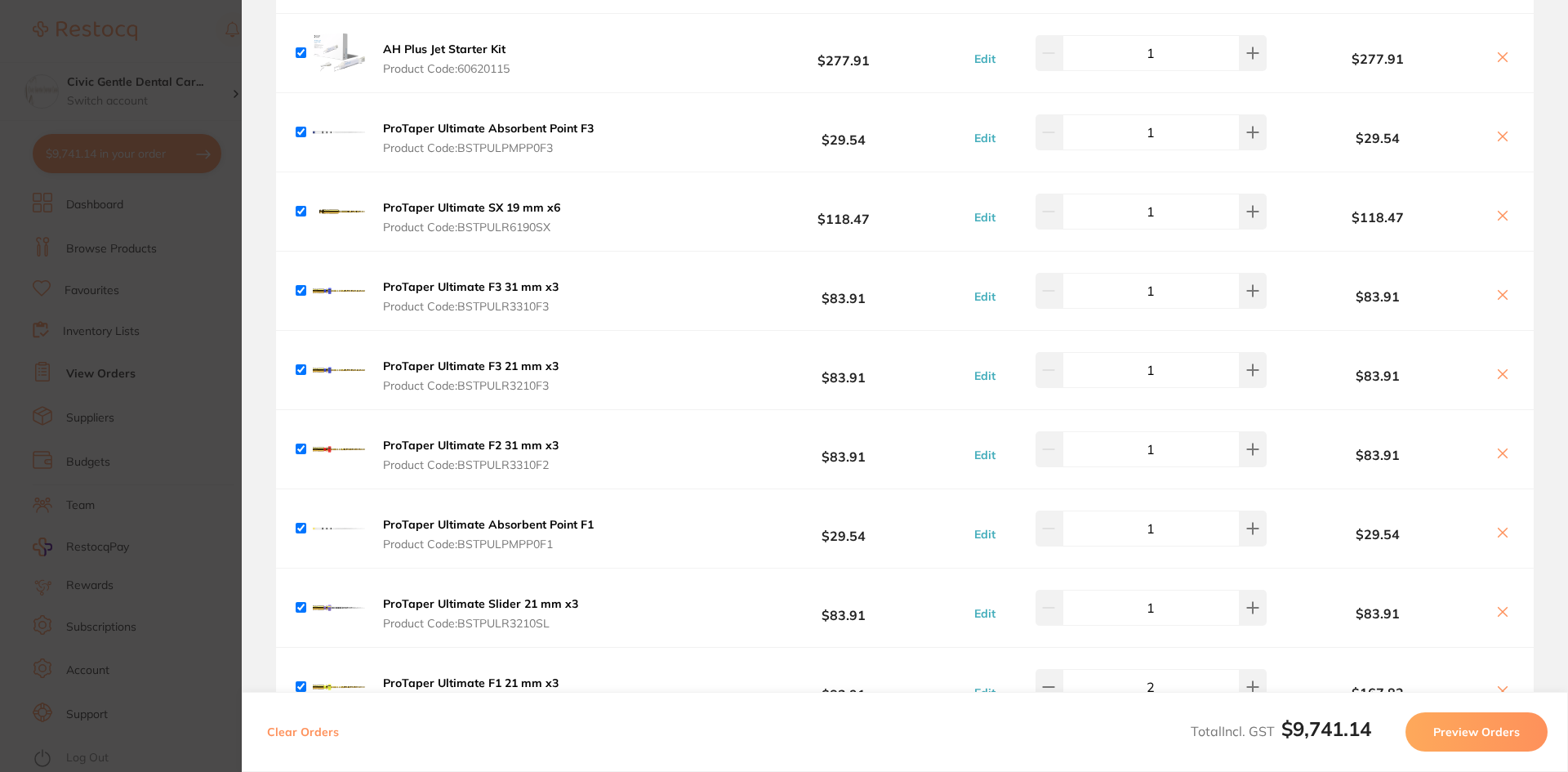
scroll to position [0, 0]
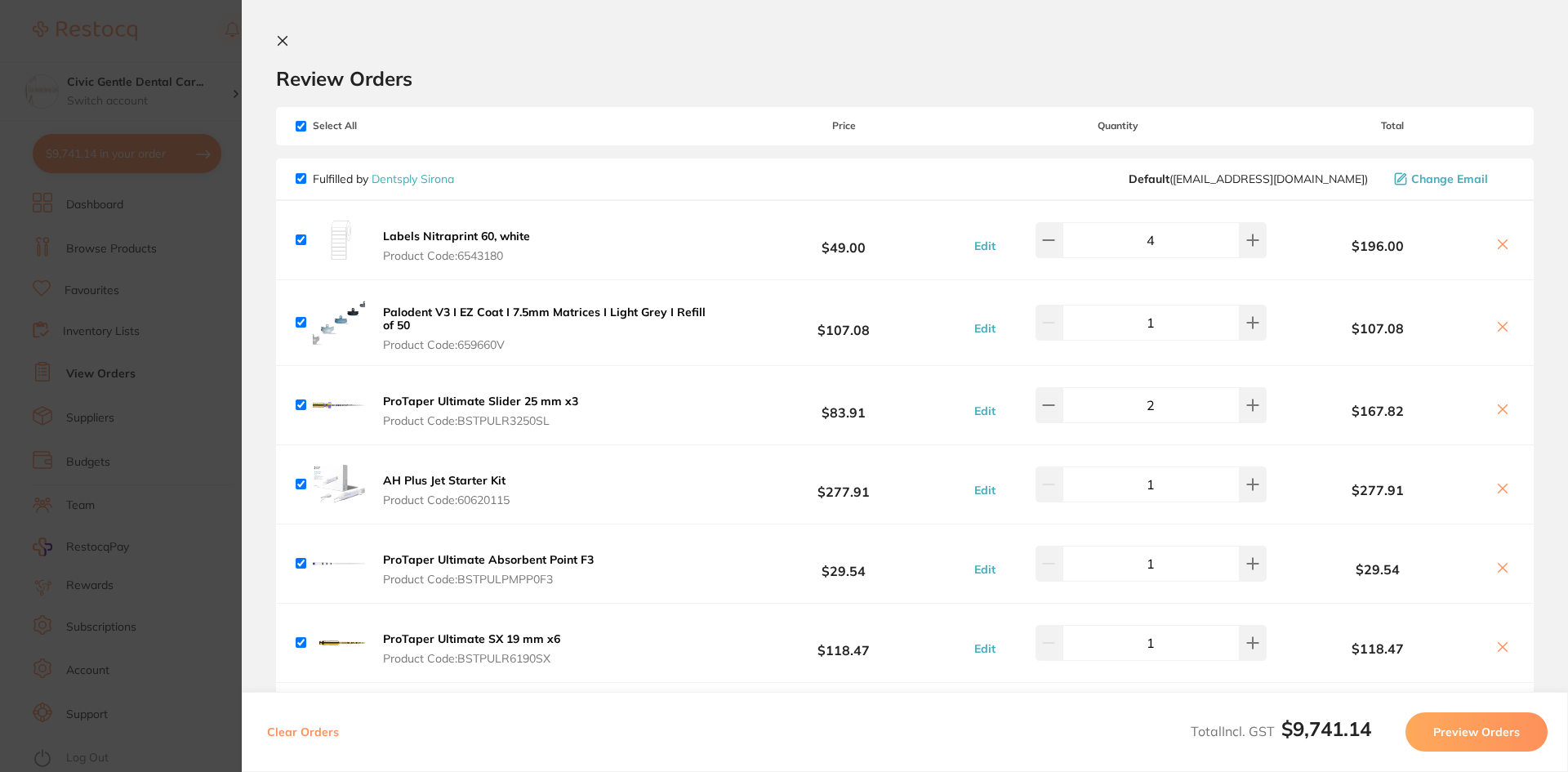
click at [281, 39] on icon at bounding box center [283, 41] width 9 height 9
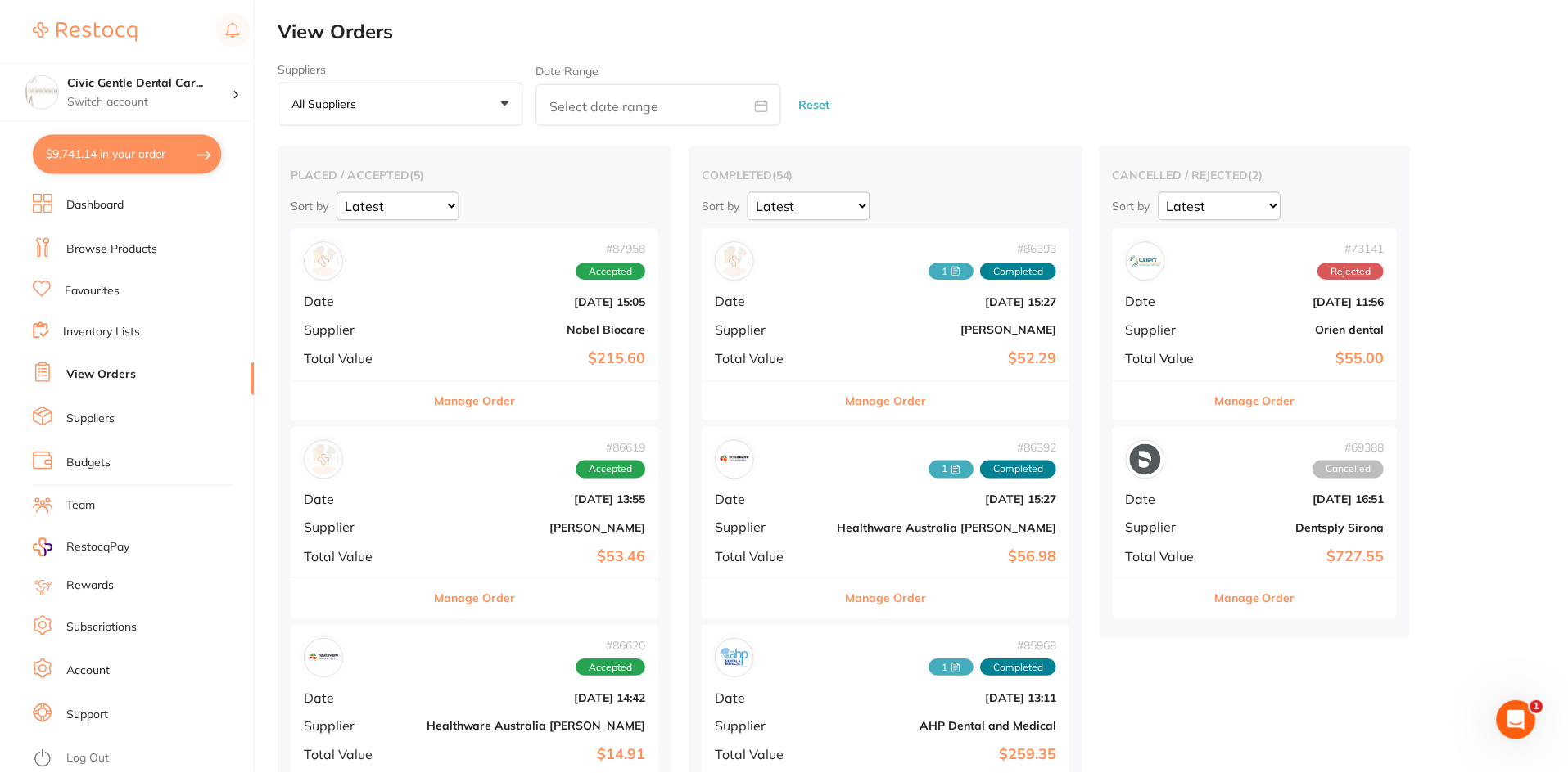
scroll to position [12, 0]
